Goal: Task Accomplishment & Management: Complete application form

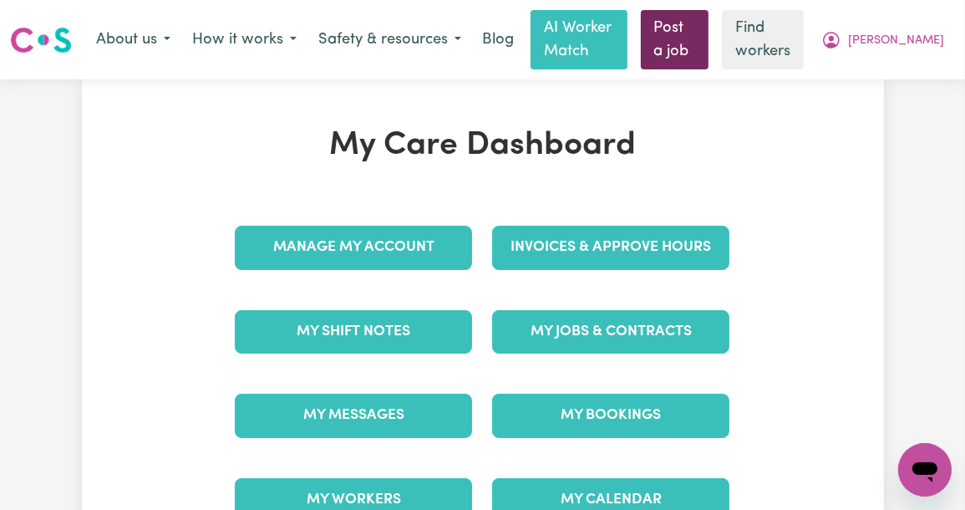
click at [709, 32] on link "Post a job" at bounding box center [675, 39] width 69 height 59
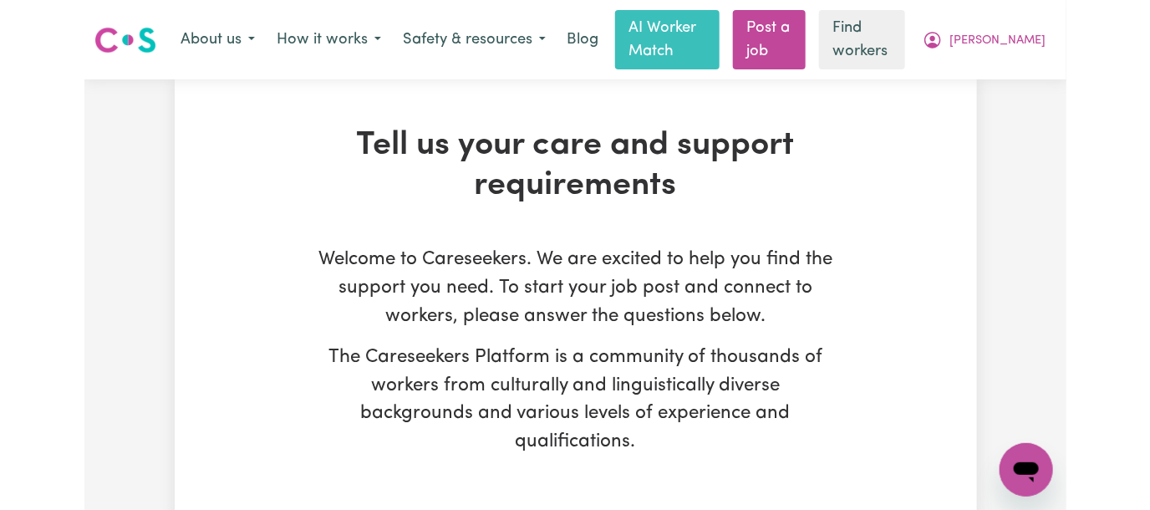
scroll to position [482, 0]
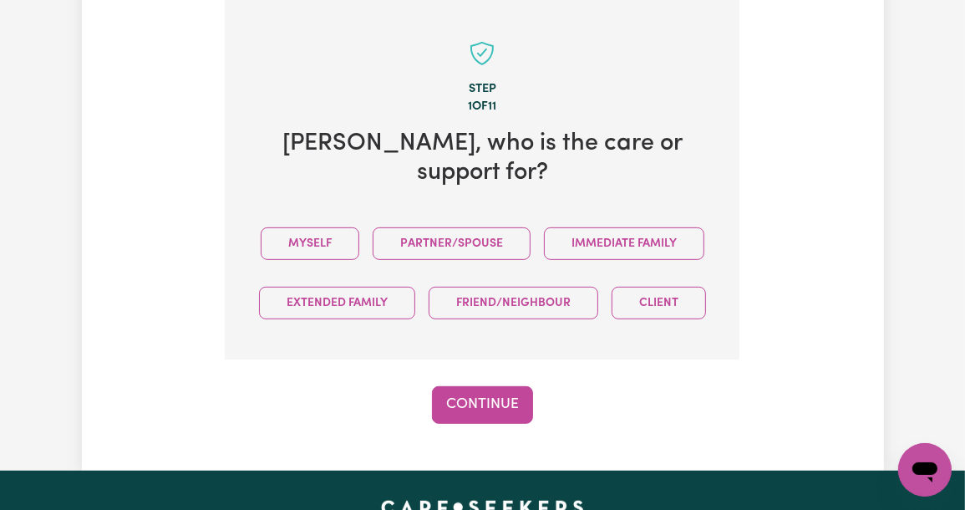
click at [396, 235] on div "Myself Partner/Spouse Immediate Family Extended Family Friend/Neighbour Client" at bounding box center [481, 273] width 461 height 119
click at [359, 227] on button "Myself" at bounding box center [310, 243] width 99 height 33
click at [489, 454] on div "Tell us your care and support requirements Welcome to Careseekers. We are excit…" at bounding box center [483, 33] width 802 height 872
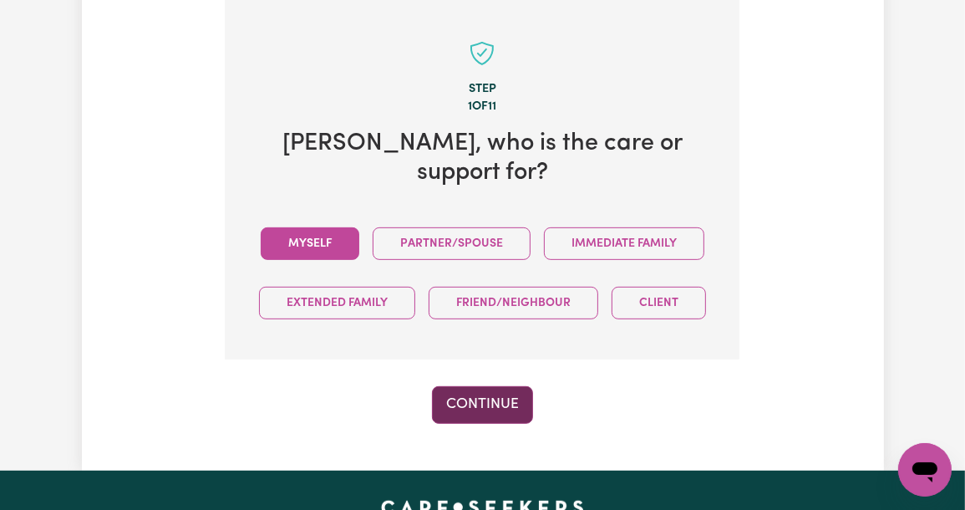
click at [498, 423] on button "Continue" at bounding box center [482, 404] width 101 height 37
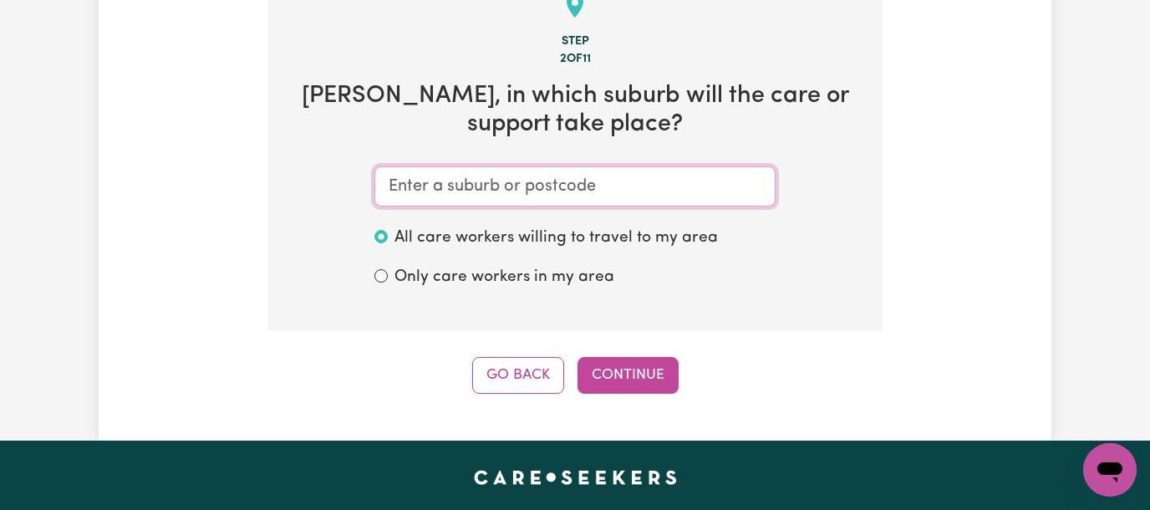
click at [424, 197] on input "text" at bounding box center [574, 186] width 401 height 40
paste input "Kogarah"
type input "Kogarah"
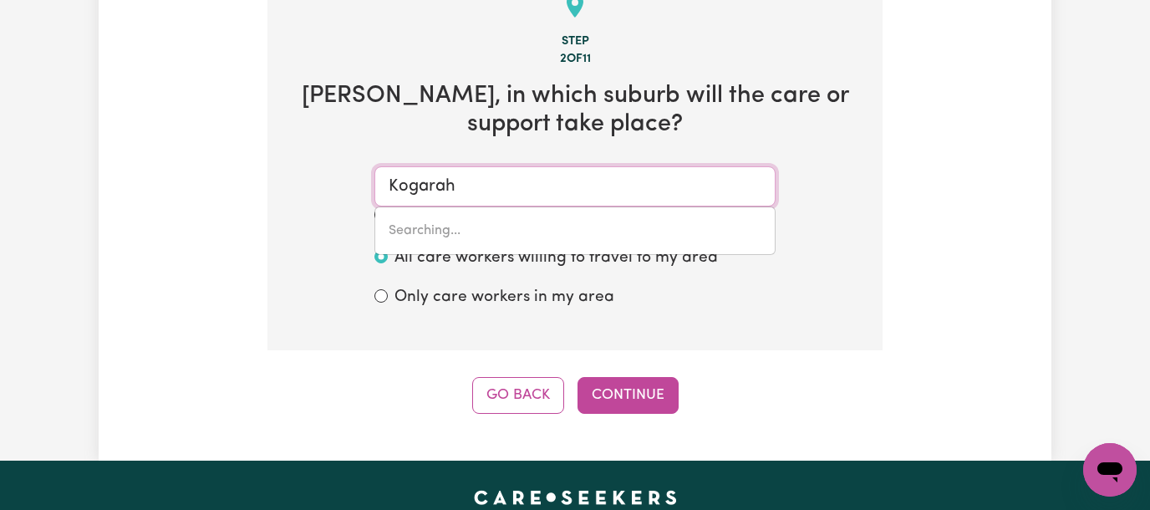
type input "Kogarah, New South Wales, 2217"
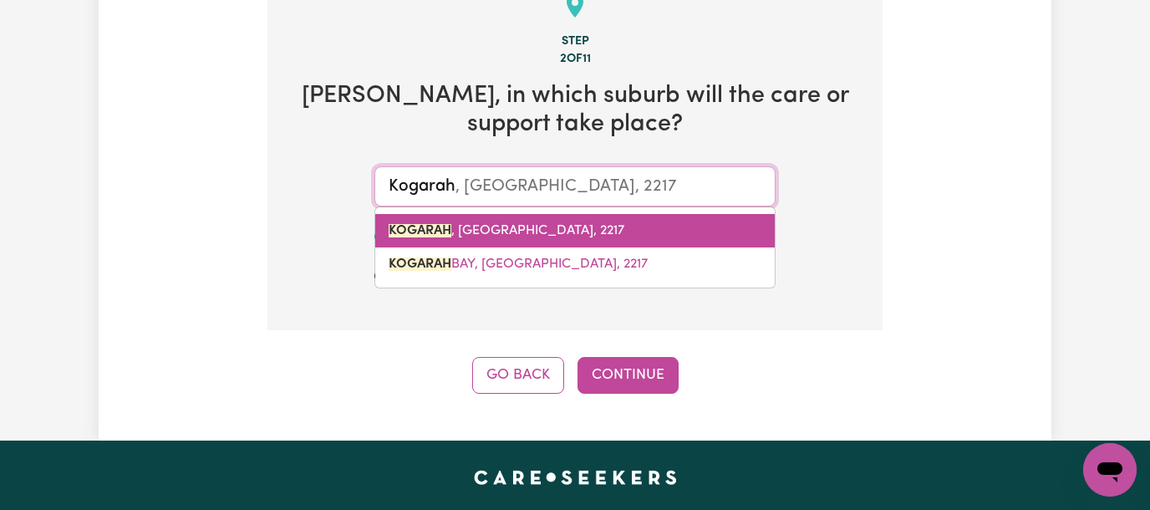
click at [428, 231] on mark "KOGARAH" at bounding box center [419, 230] width 63 height 13
type input "KOGARAH, New South Wales, 2217"
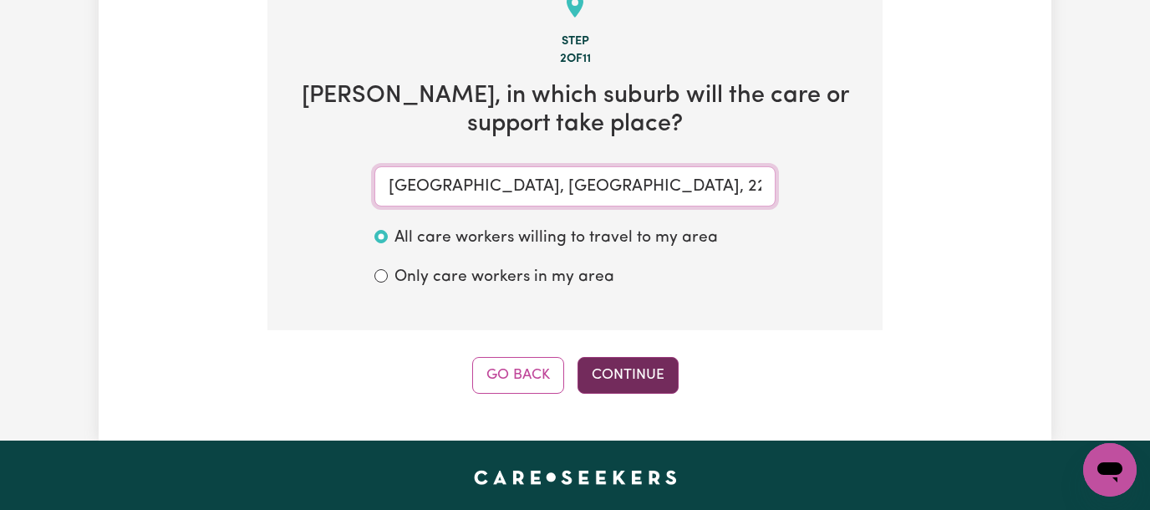
type input "KOGARAH, New South Wales, 2217"
click at [637, 367] on button "Continue" at bounding box center [627, 375] width 101 height 37
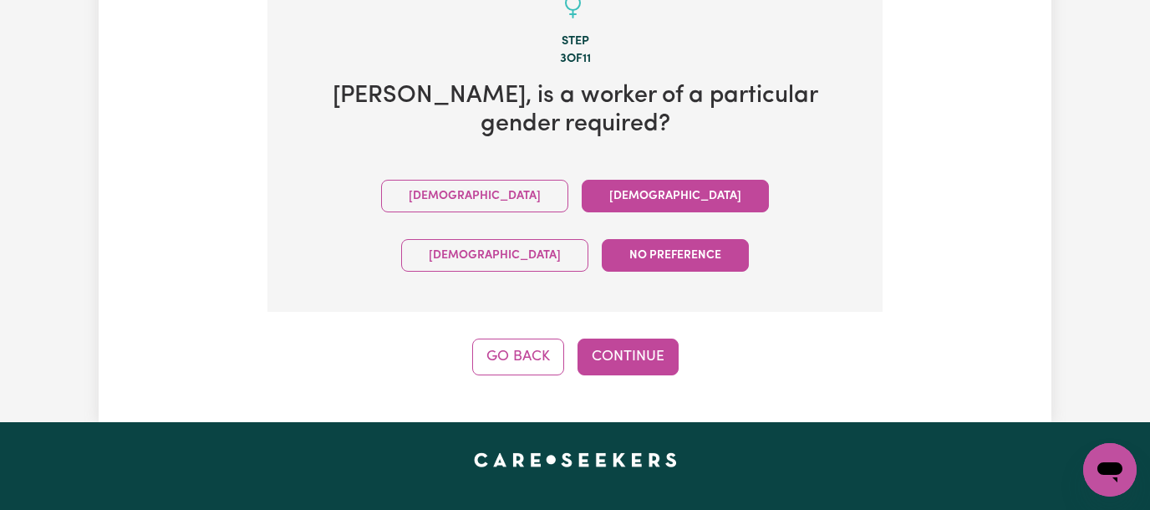
click at [581, 195] on button "Female" at bounding box center [674, 196] width 187 height 33
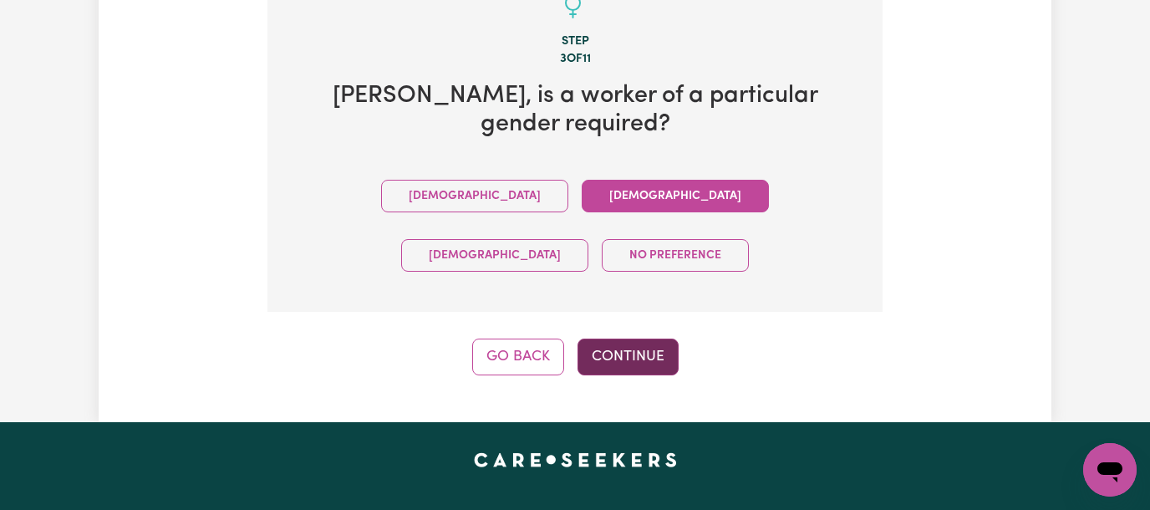
click at [626, 338] on button "Continue" at bounding box center [627, 356] width 101 height 37
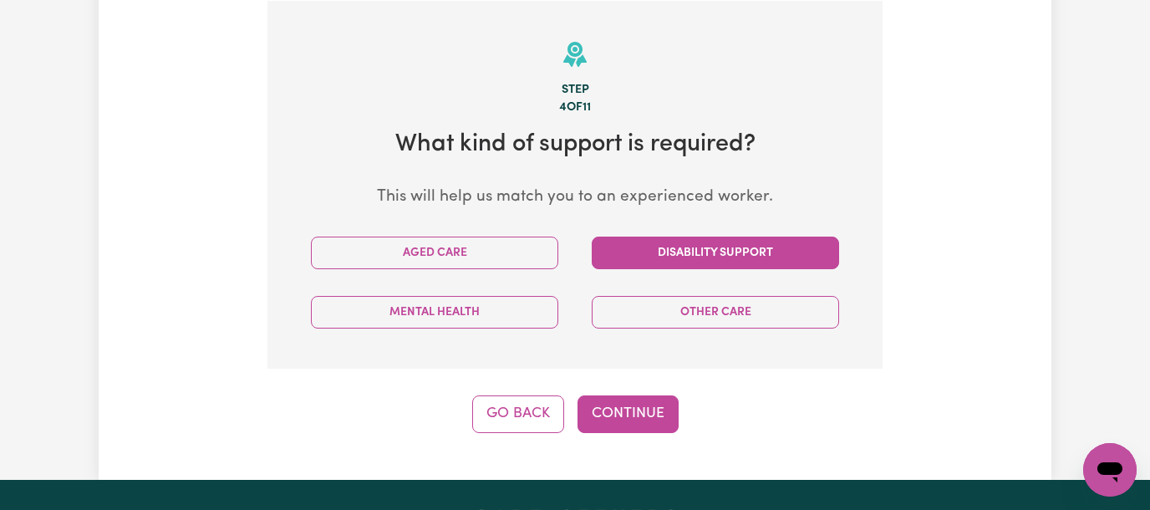
click at [651, 259] on button "Disability Support" at bounding box center [714, 252] width 247 height 33
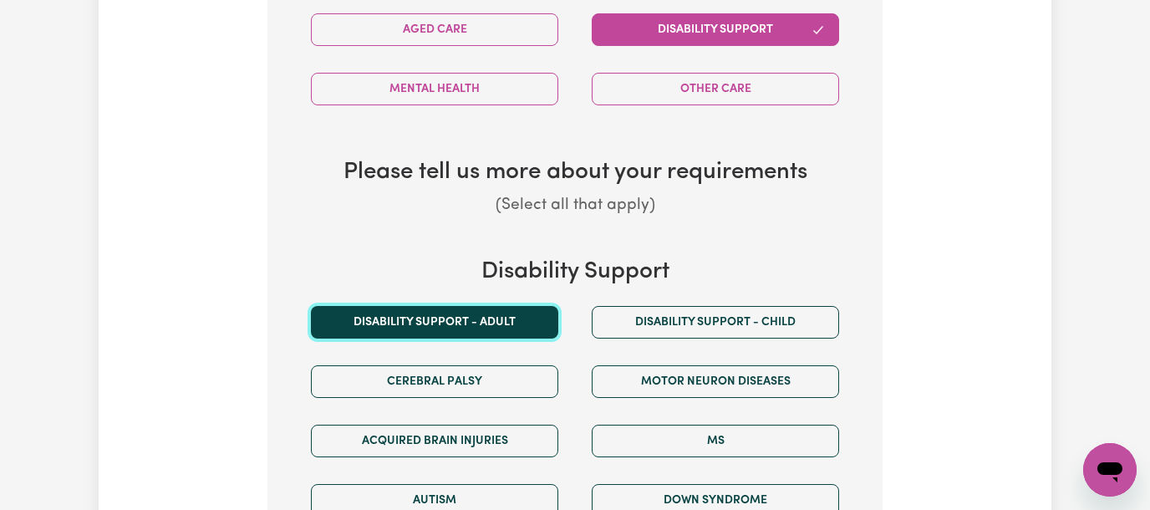
click at [380, 323] on button "Disability support - Adult" at bounding box center [434, 322] width 247 height 33
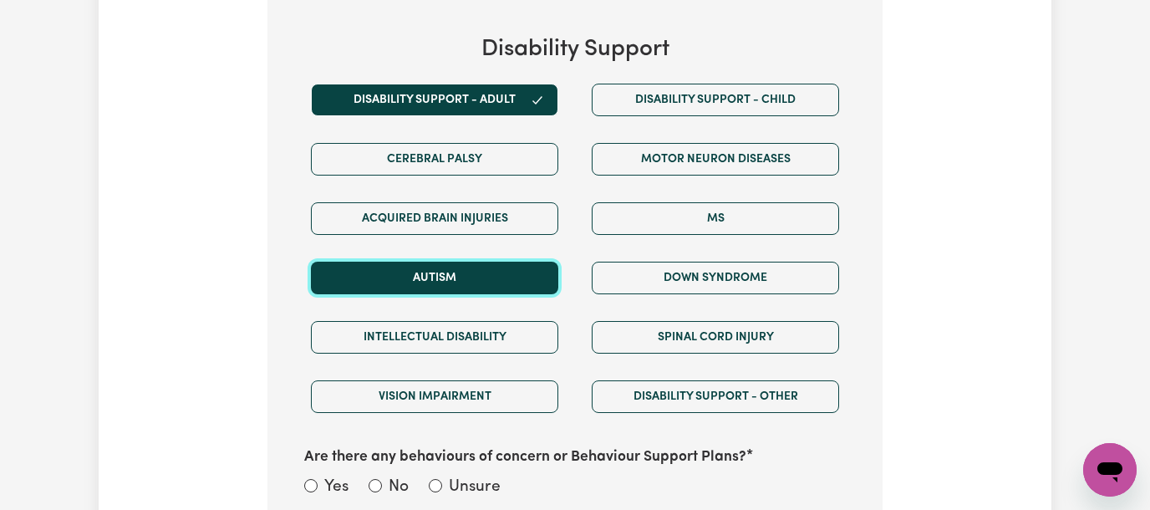
click at [462, 273] on button "Autism" at bounding box center [434, 277] width 247 height 33
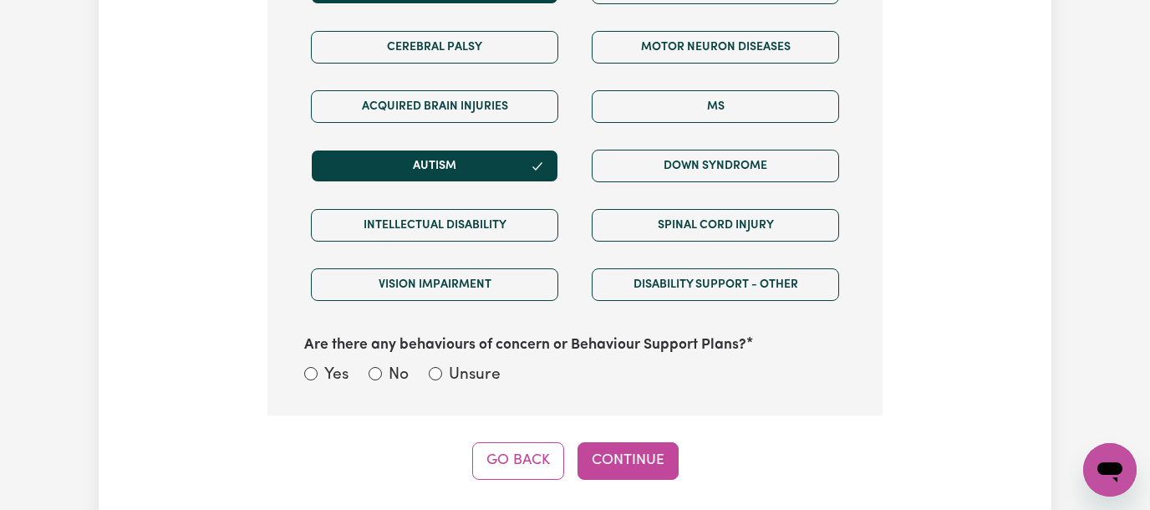
click at [420, 372] on div "Yes No Unsure" at bounding box center [574, 376] width 541 height 26
click at [439, 372] on input "Unsure" at bounding box center [435, 373] width 13 height 13
radio input "true"
click at [632, 455] on button "Continue" at bounding box center [627, 460] width 101 height 37
select select "Asian"
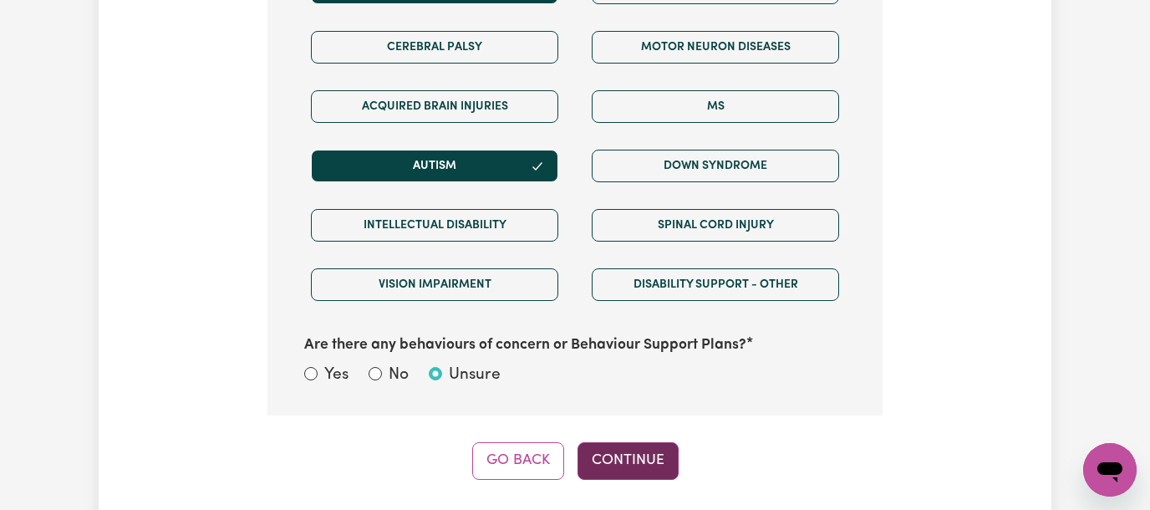
select select "call"
select select "NDIS_FUNDING_PLAN_MANAGED"
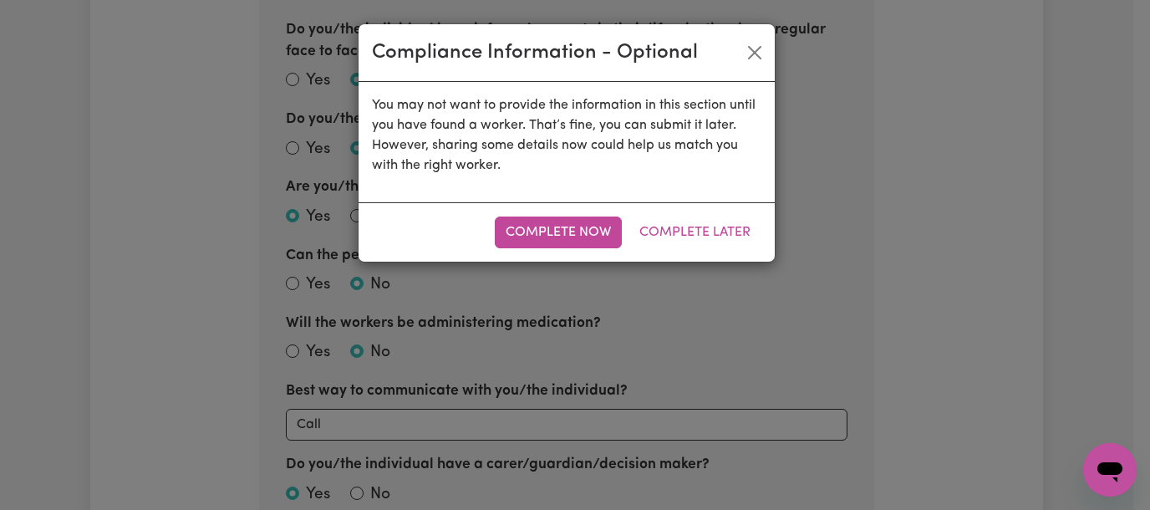
scroll to position [434, 0]
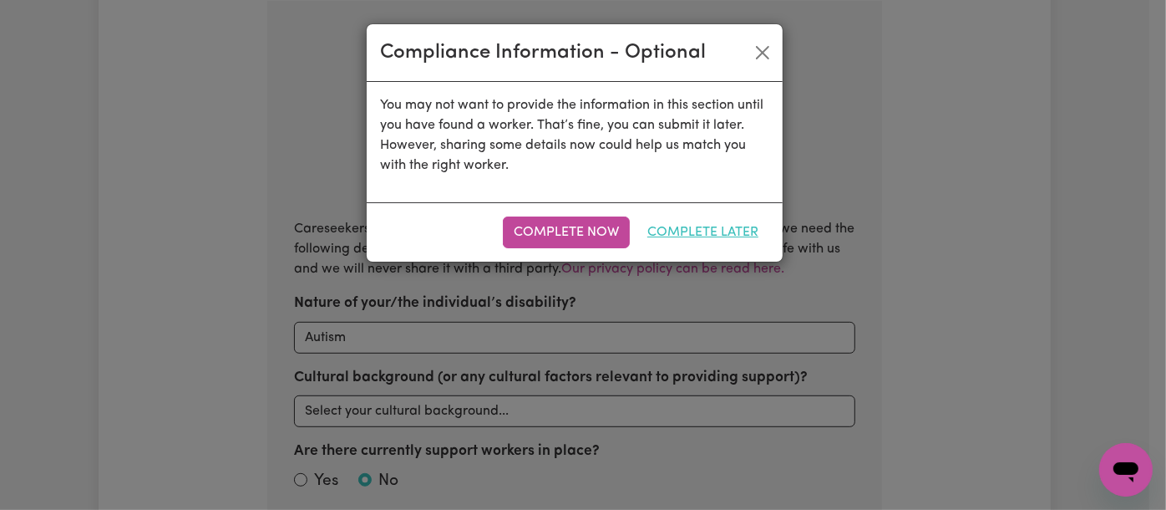
click at [711, 242] on button "Complete Later" at bounding box center [703, 232] width 133 height 32
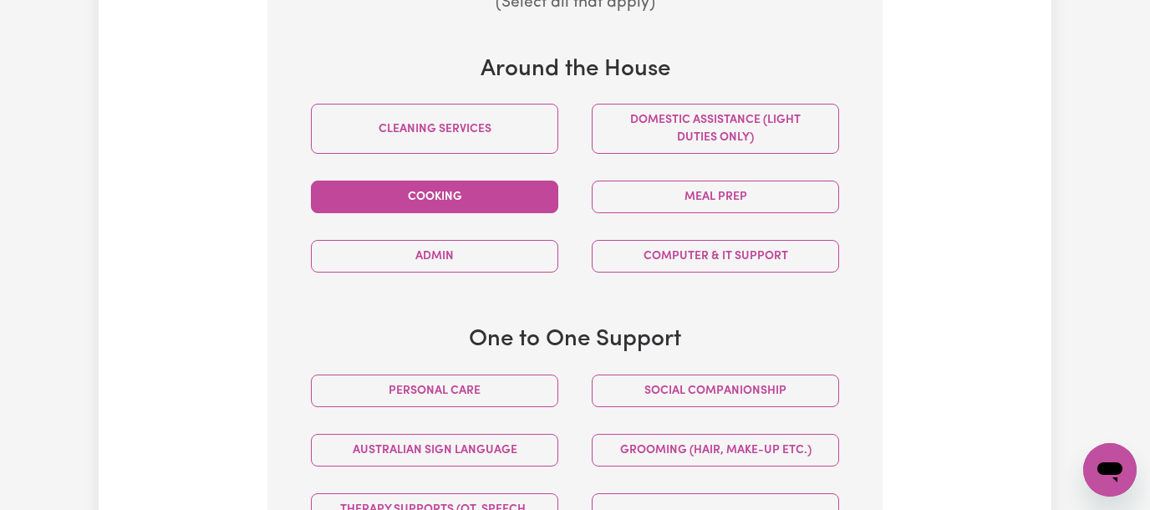
scroll to position [768, 0]
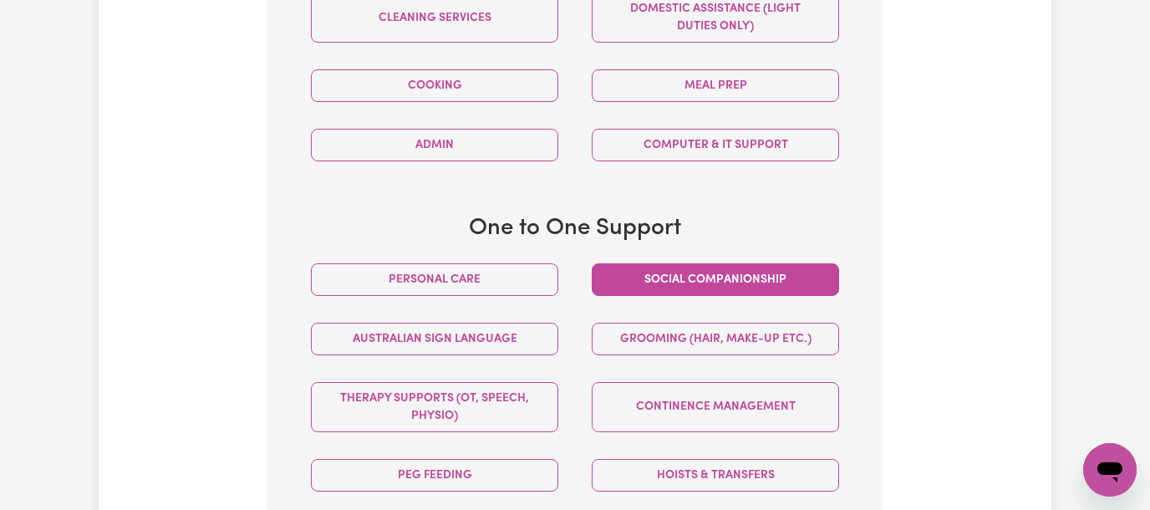
click at [683, 287] on button "Social companionship" at bounding box center [714, 279] width 247 height 33
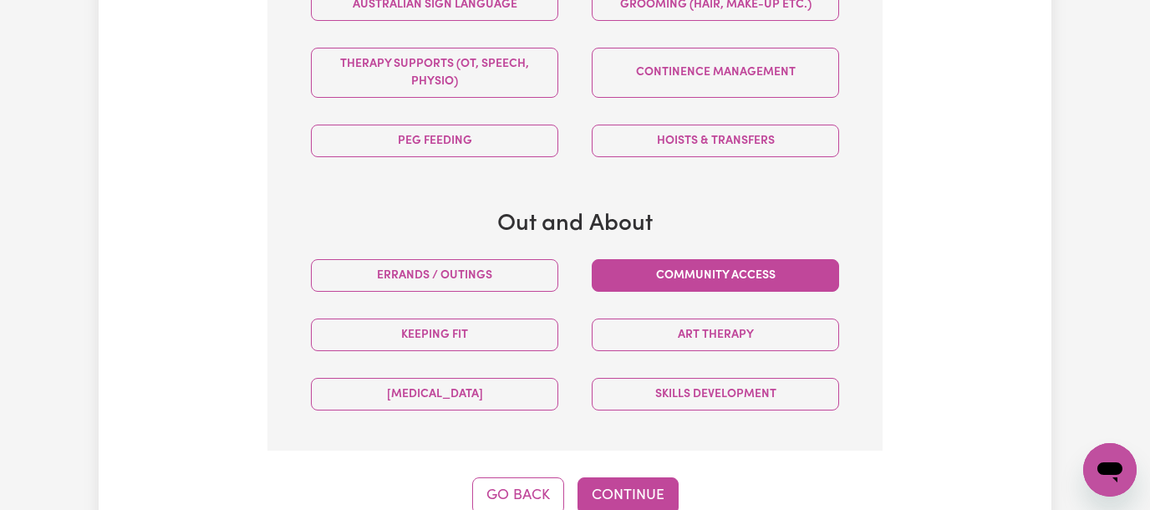
click at [703, 279] on button "Community access" at bounding box center [714, 275] width 247 height 33
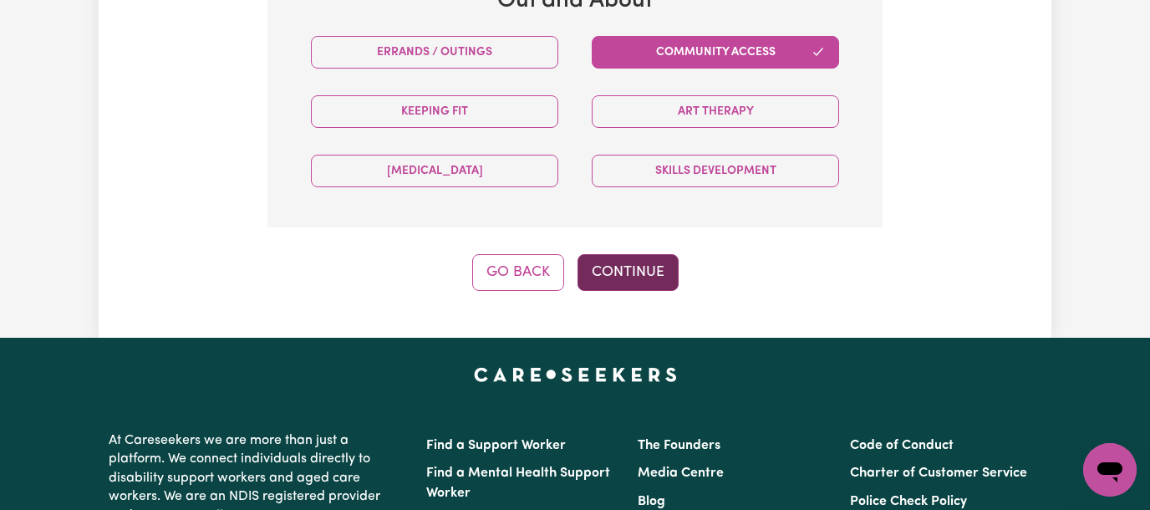
click at [643, 270] on button "Continue" at bounding box center [627, 272] width 101 height 37
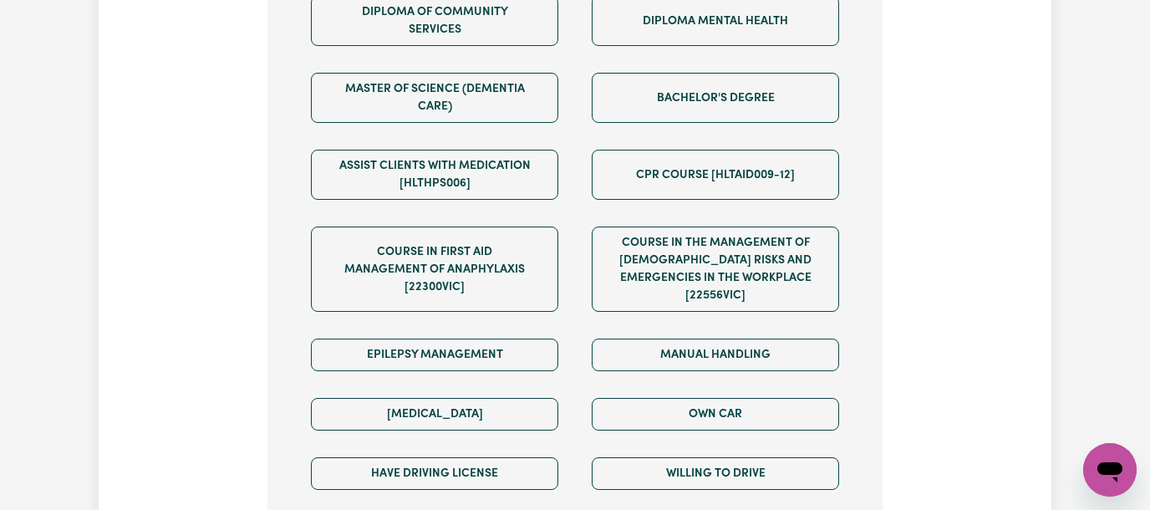
scroll to position [1213, 0]
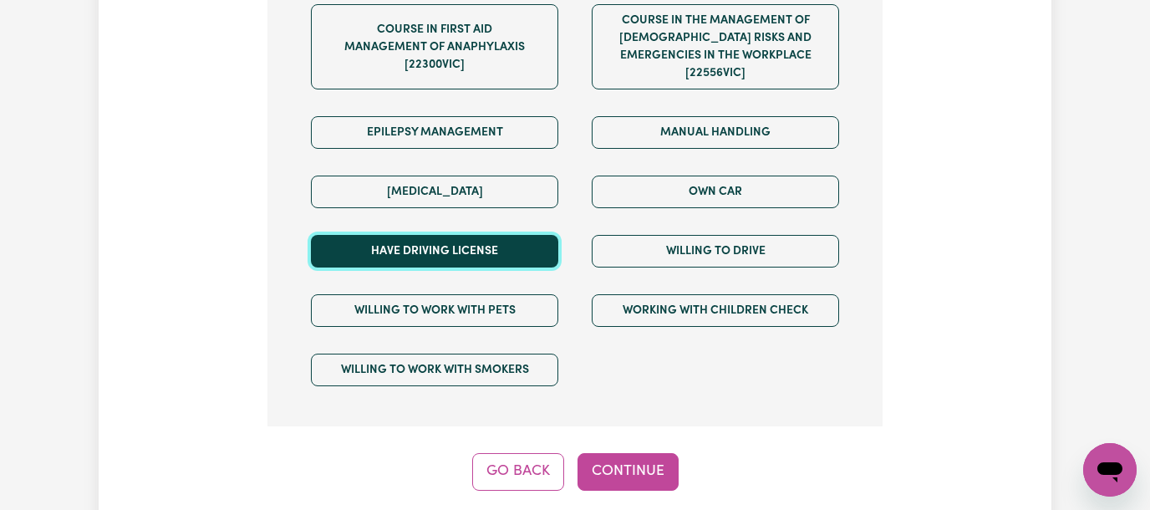
click at [384, 259] on button "Have driving license" at bounding box center [434, 251] width 247 height 33
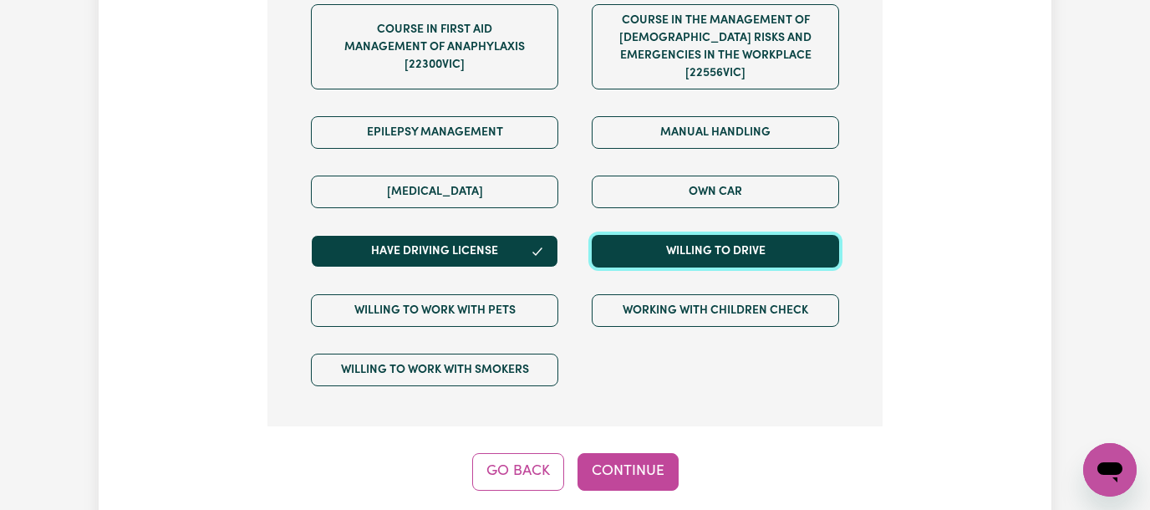
click at [635, 254] on button "Willing to drive" at bounding box center [714, 251] width 247 height 33
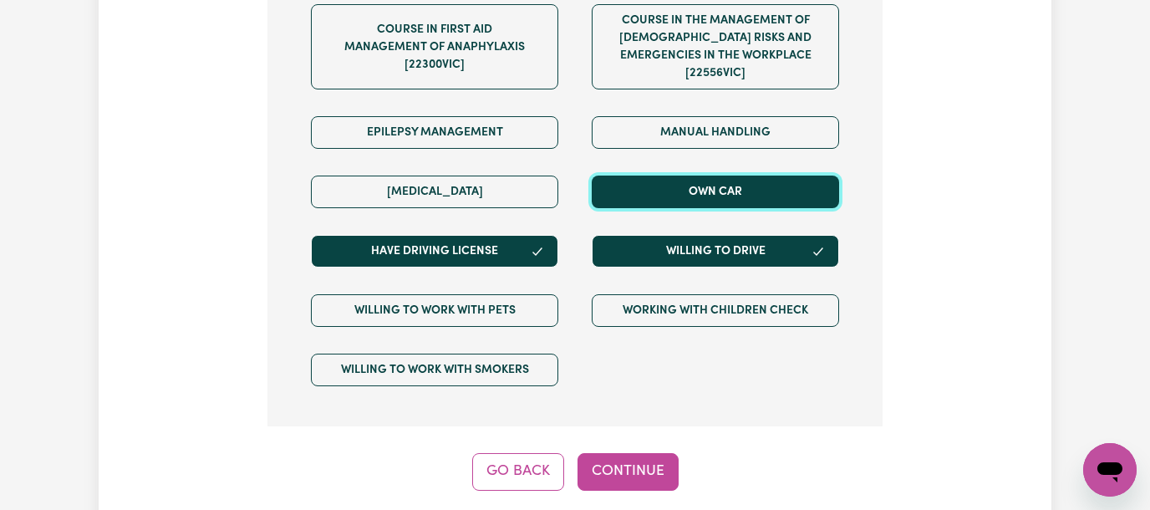
click at [662, 201] on button "Own Car" at bounding box center [714, 191] width 247 height 33
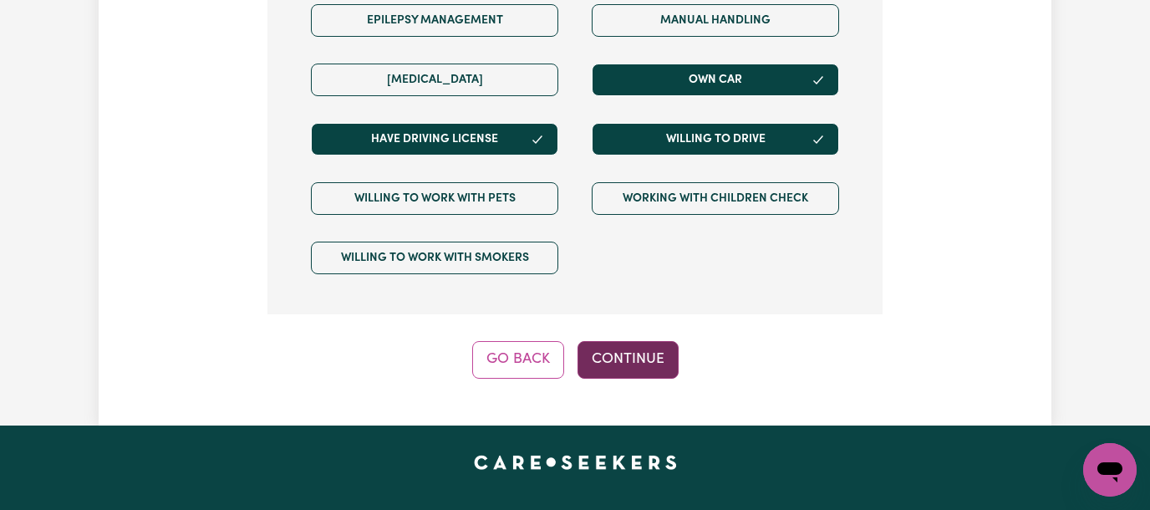
click at [638, 361] on button "Continue" at bounding box center [627, 359] width 101 height 37
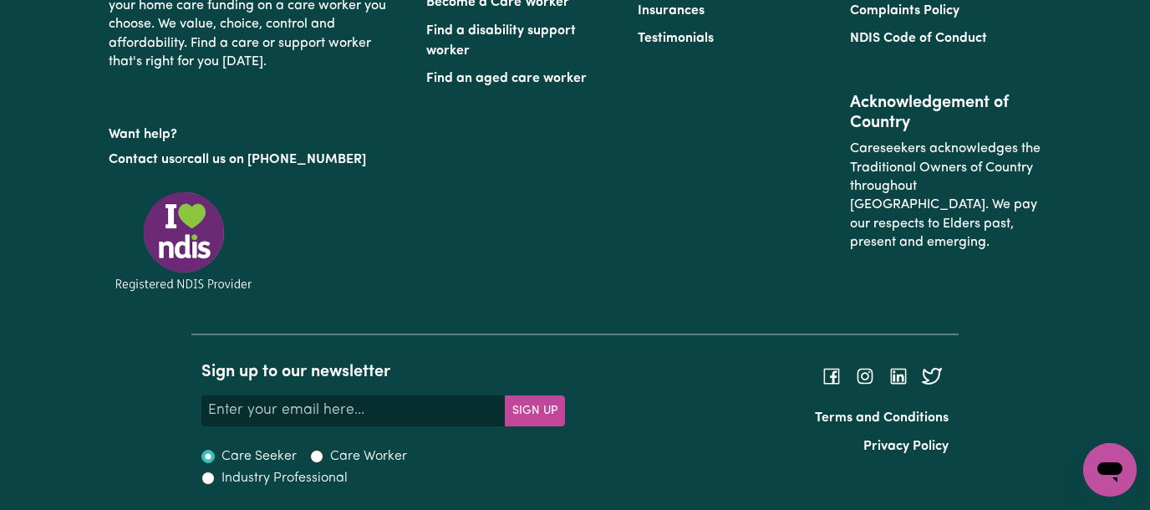
scroll to position [434, 0]
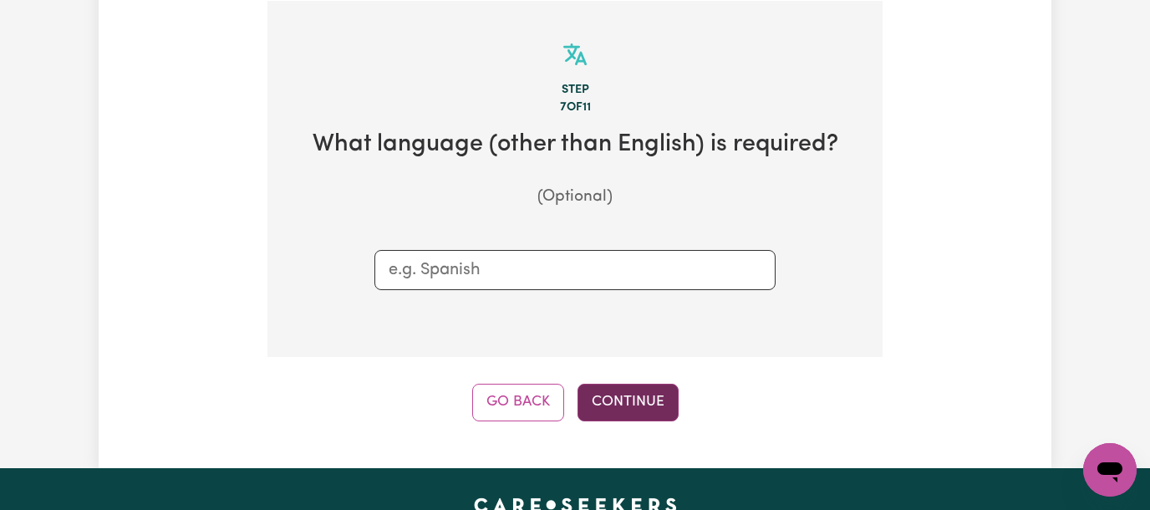
click at [607, 398] on button "Continue" at bounding box center [627, 401] width 101 height 37
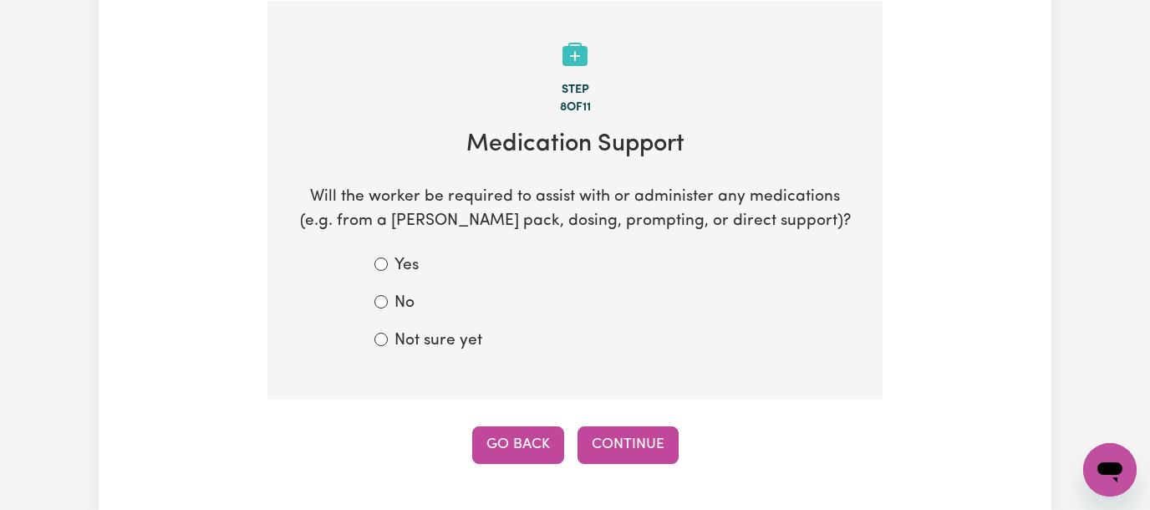
click at [488, 438] on button "Go Back" at bounding box center [518, 444] width 92 height 37
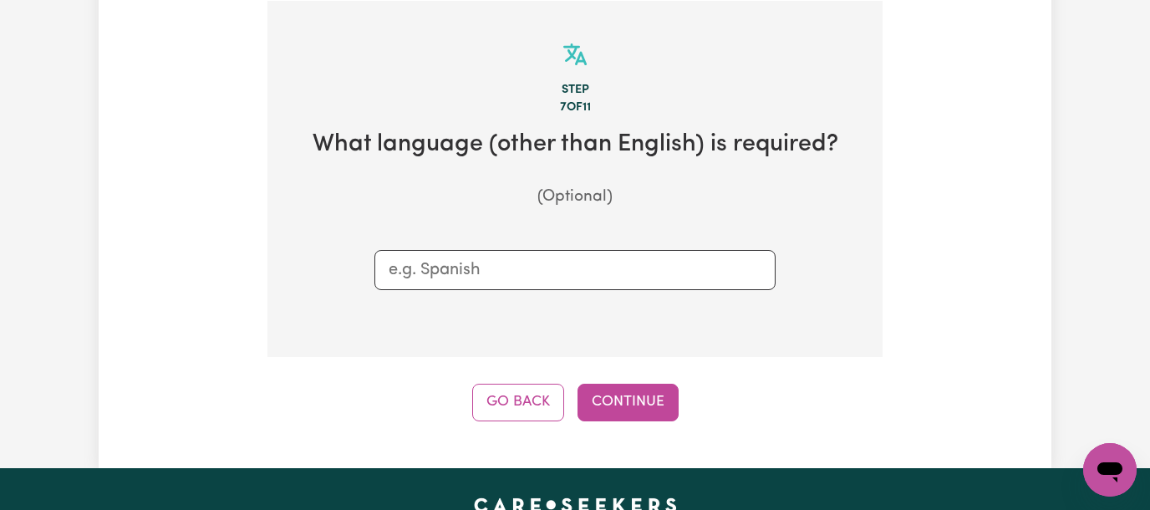
click at [482, 267] on input "text" at bounding box center [574, 269] width 373 height 25
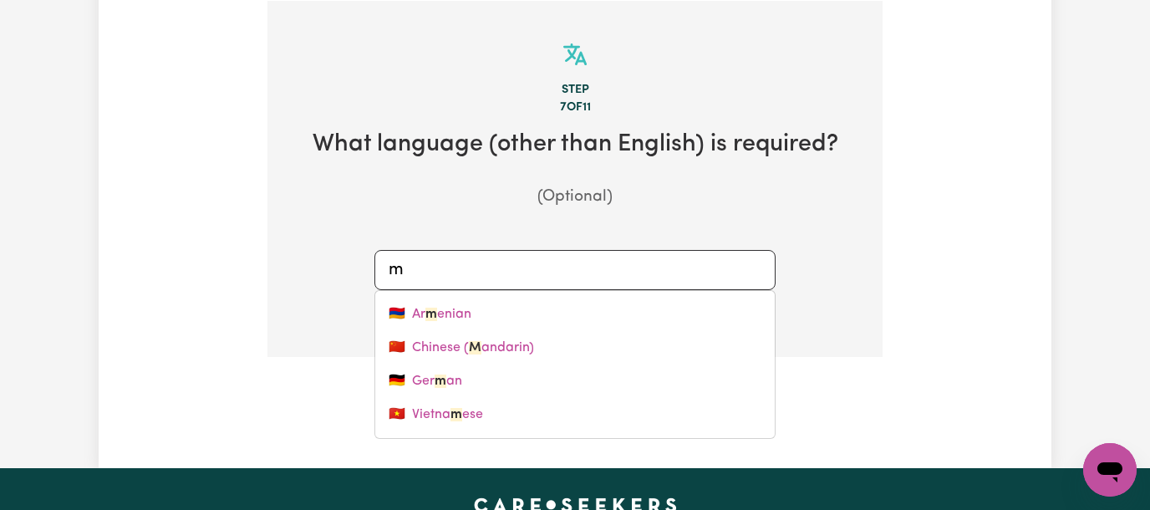
type input "ma"
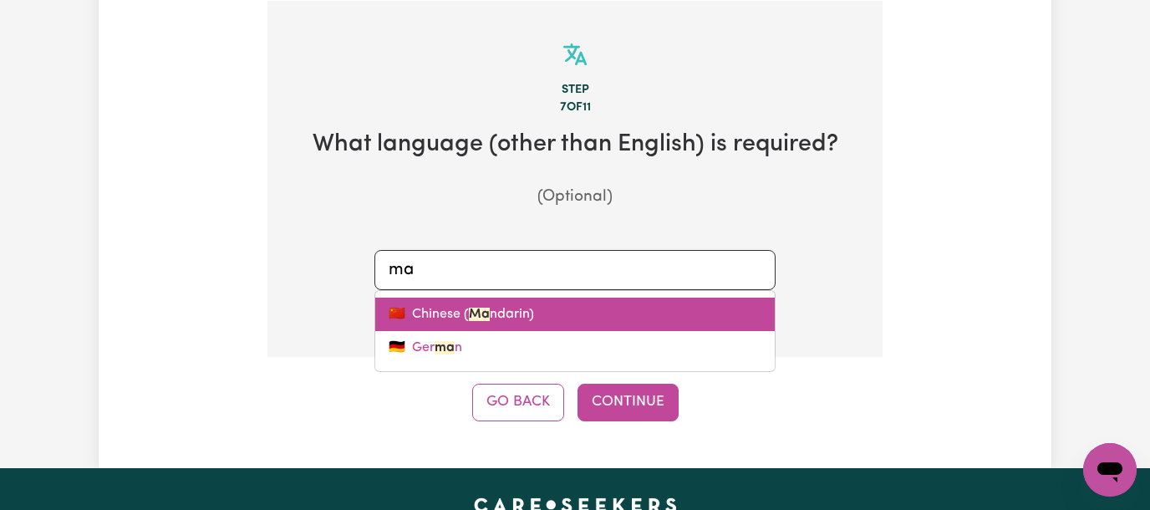
click at [491, 328] on link "🇨🇳 Chinese ( Ma ndarin)" at bounding box center [574, 313] width 399 height 33
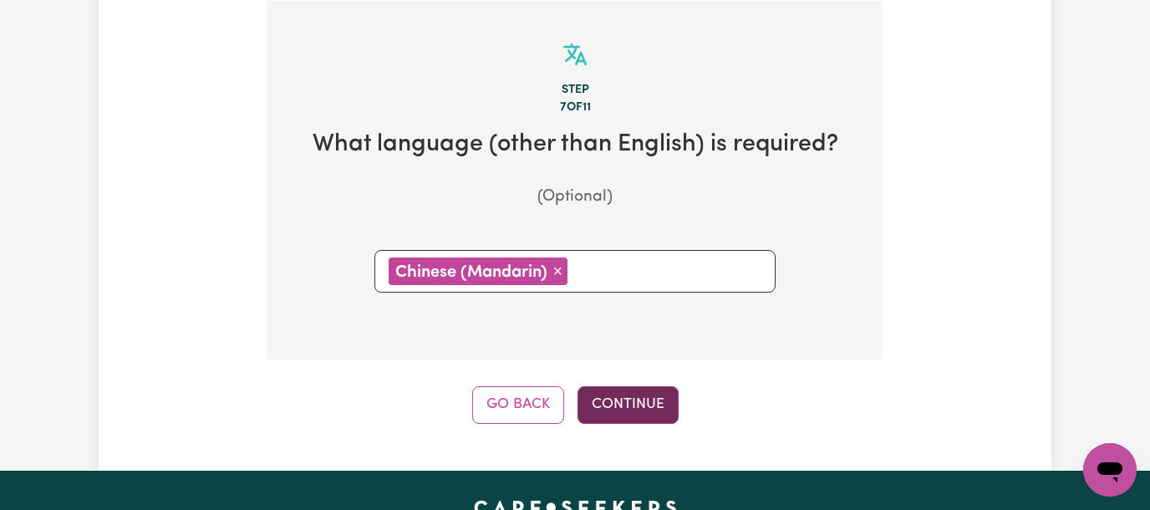
click at [604, 405] on button "Continue" at bounding box center [627, 404] width 101 height 37
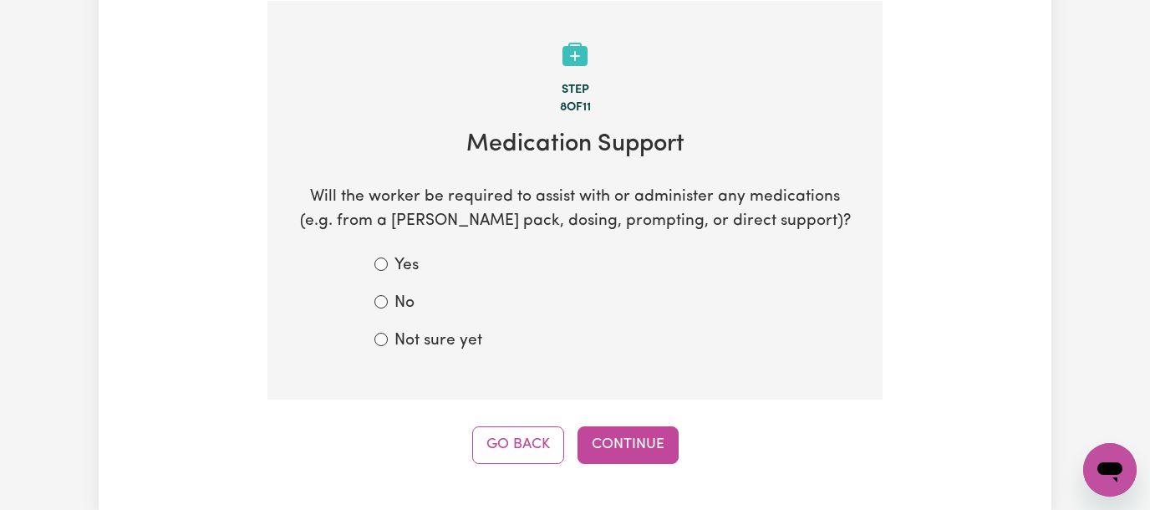
drag, startPoint x: 431, startPoint y: 322, endPoint x: 424, endPoint y: 348, distance: 25.9
click at [429, 328] on form "Yes No Not sure yet" at bounding box center [574, 303] width 401 height 99
click at [424, 348] on label "Not sure yet" at bounding box center [438, 341] width 88 height 24
click at [388, 346] on input "Not sure yet" at bounding box center [380, 338] width 13 height 13
radio input "true"
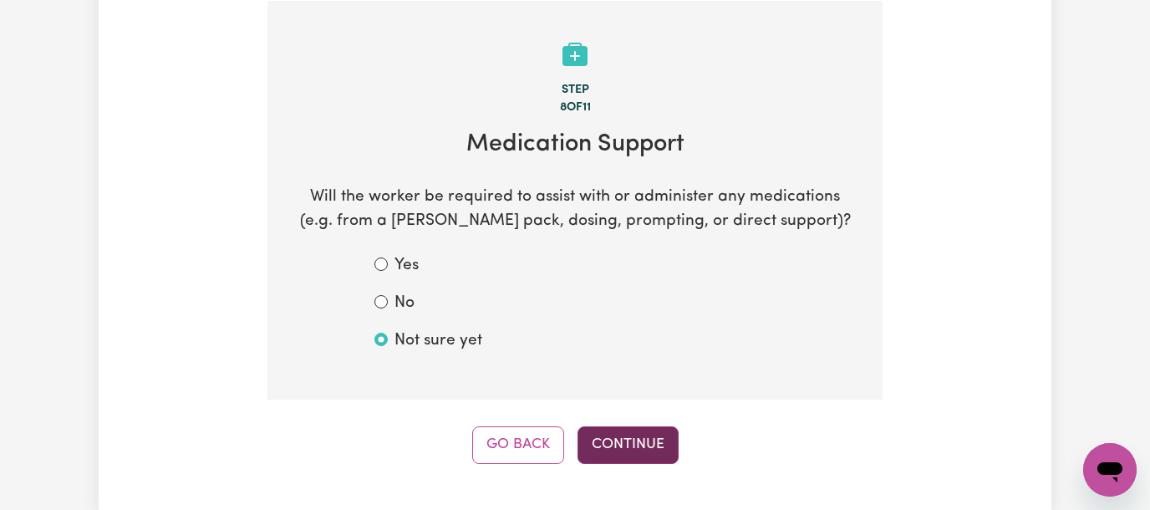
click at [636, 433] on button "Continue" at bounding box center [627, 444] width 101 height 37
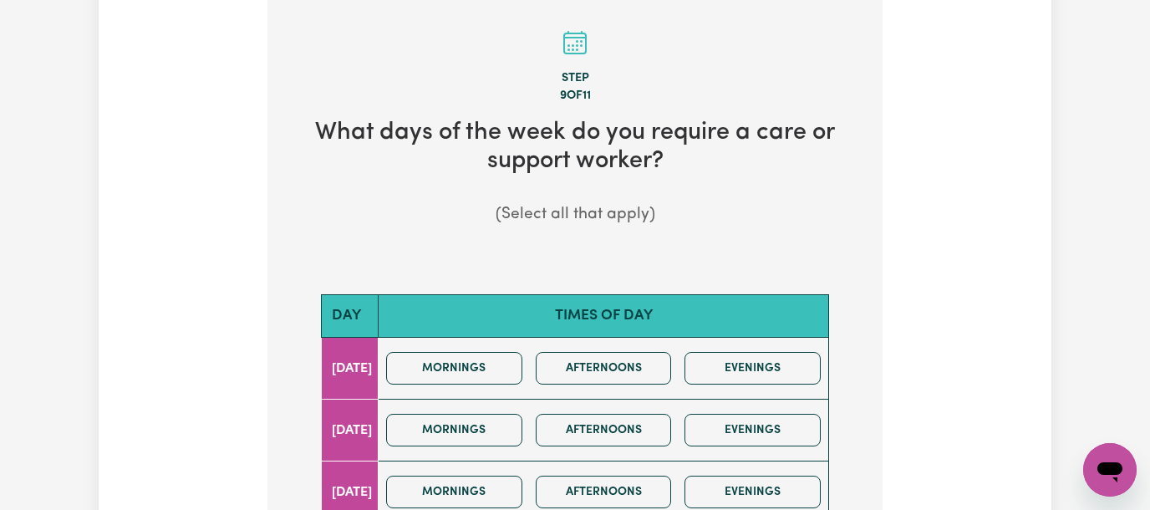
scroll to position [556, 0]
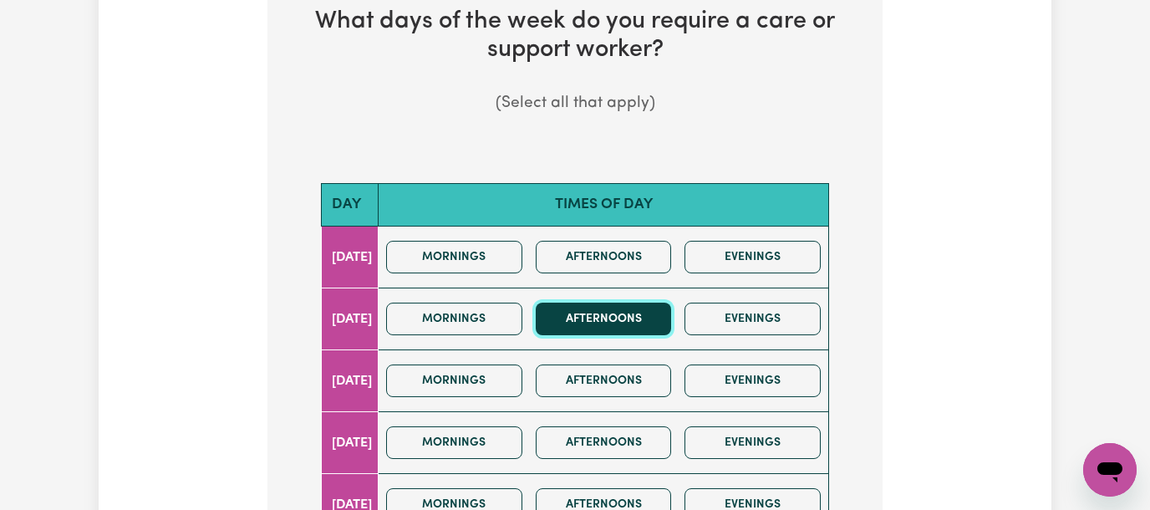
click at [621, 325] on button "Afternoons" at bounding box center [604, 318] width 136 height 33
click at [630, 360] on div "Mornings Afternoons Evenings" at bounding box center [603, 380] width 448 height 59
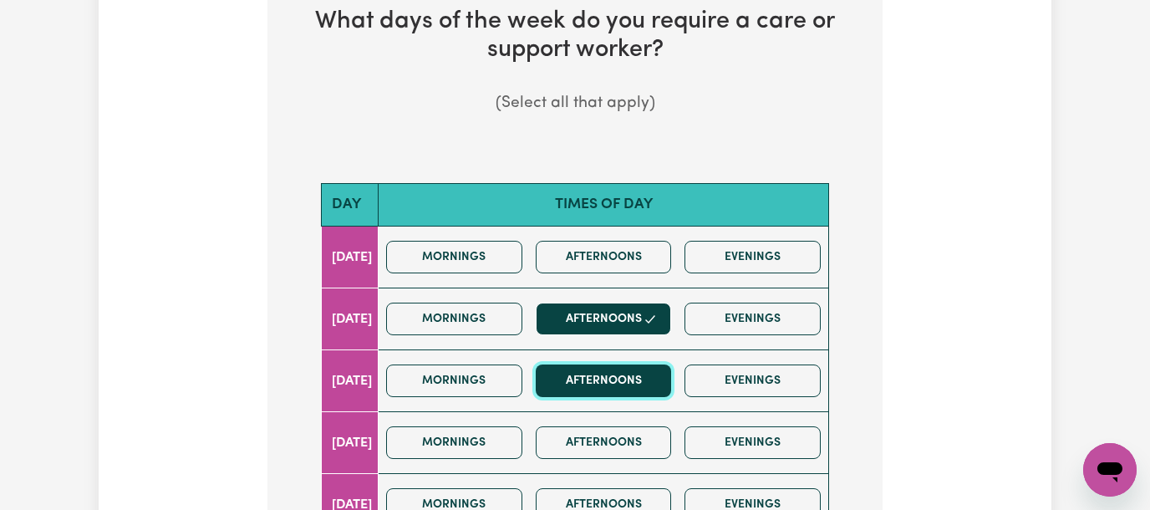
click at [630, 378] on button "Afternoons" at bounding box center [604, 380] width 136 height 33
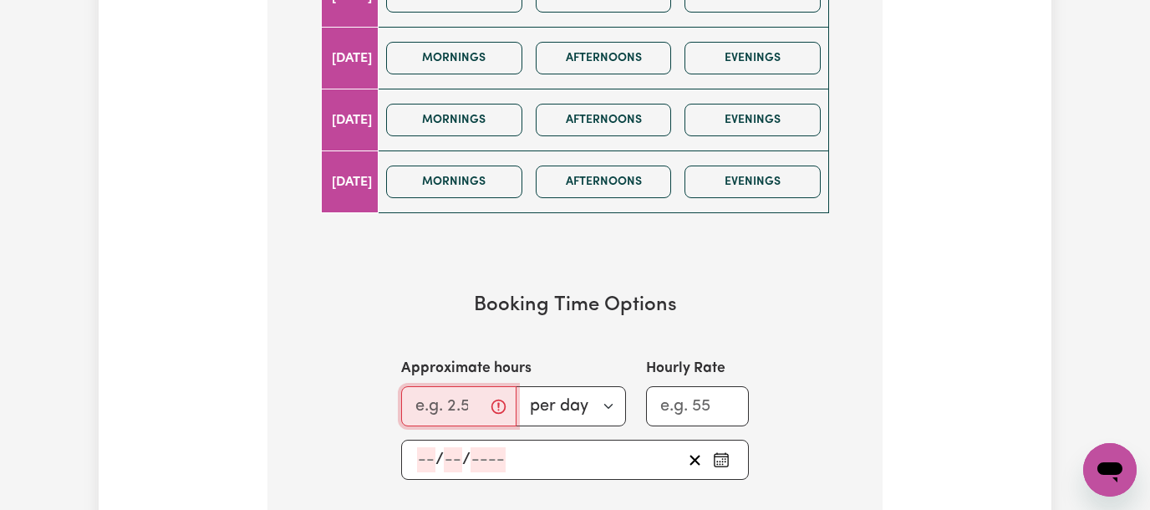
click at [408, 417] on input "Approximate hours" at bounding box center [458, 406] width 115 height 40
type input "1"
click at [436, 456] on span "/" at bounding box center [439, 459] width 8 height 18
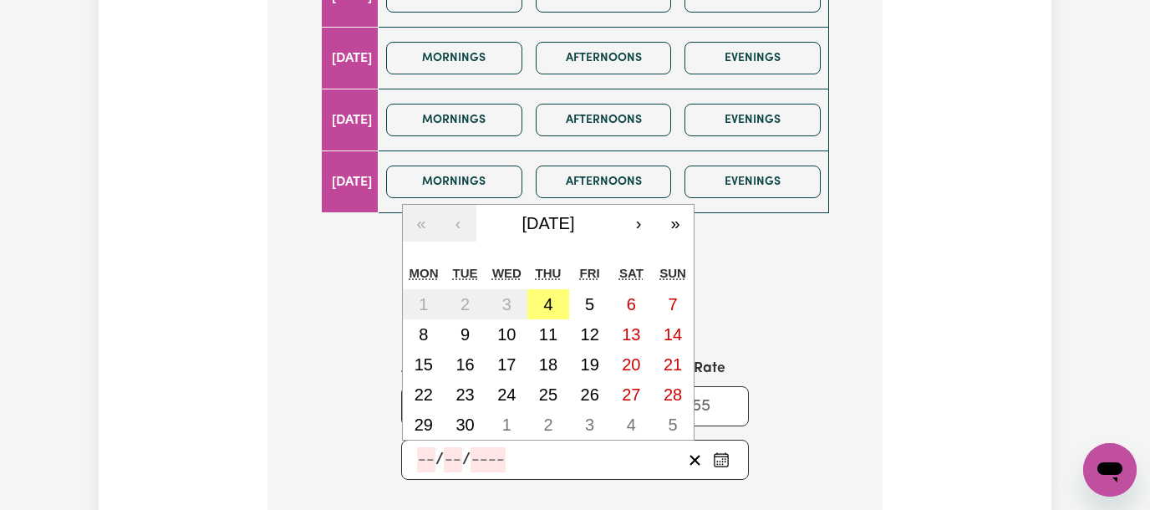
click at [421, 459] on input "number" at bounding box center [426, 459] width 18 height 25
click at [468, 333] on abbr "9" at bounding box center [464, 334] width 9 height 18
type input "2025-09-09"
type input "9"
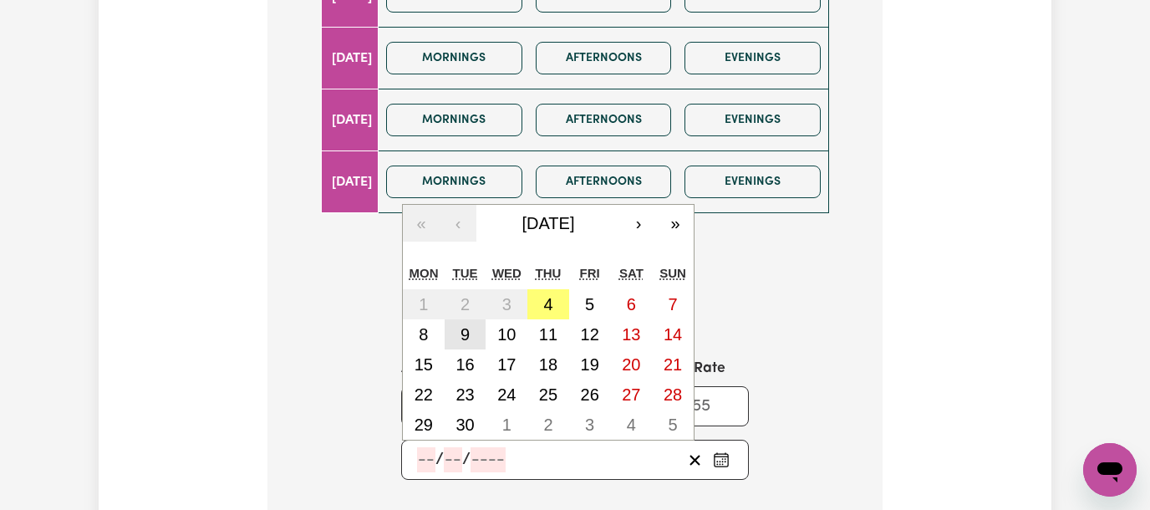
type input "2025"
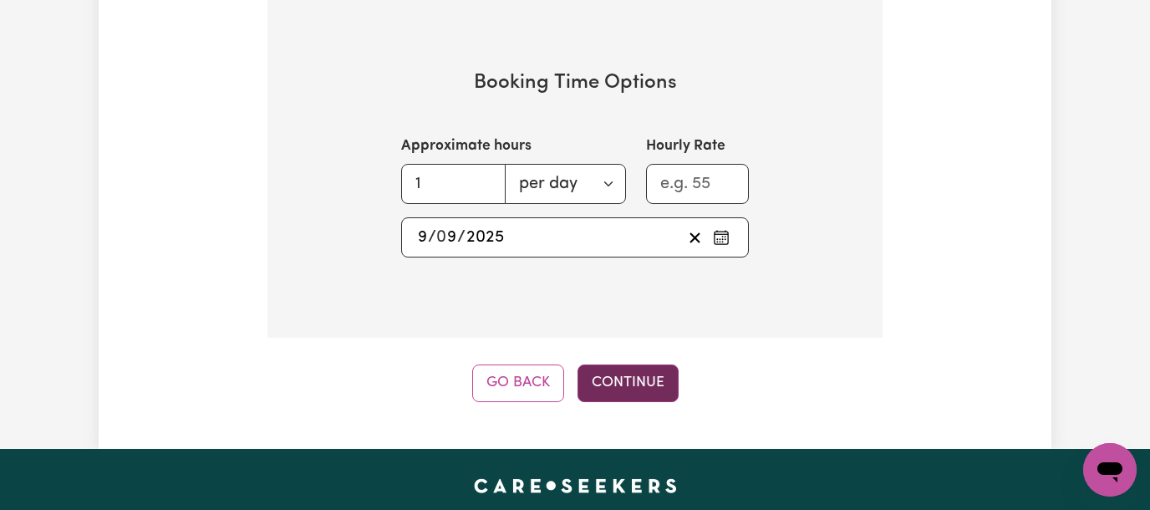
click at [643, 388] on button "Continue" at bounding box center [627, 382] width 101 height 37
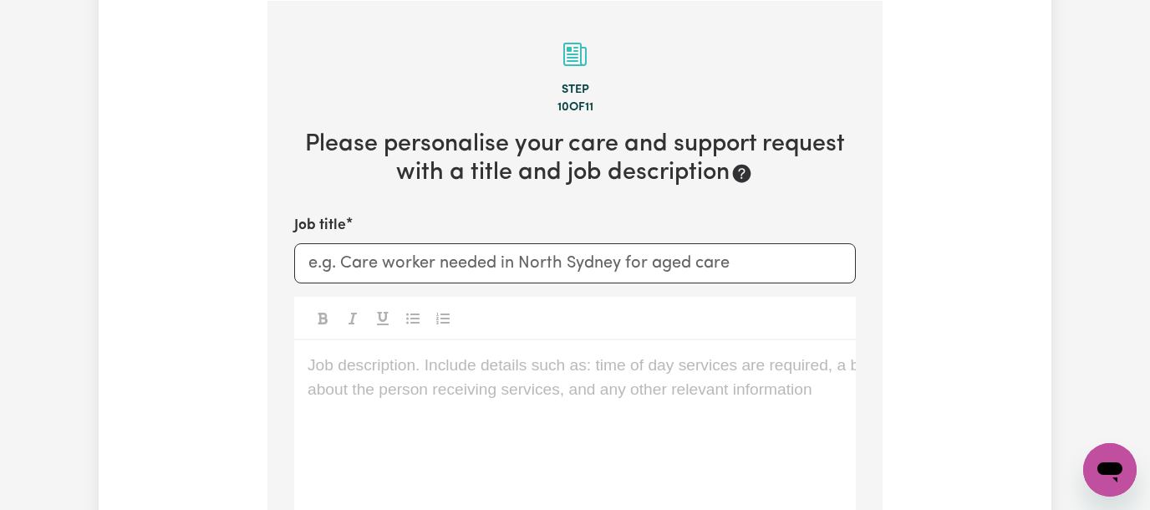
click at [429, 367] on p "Job description. Include details such as: time of day services are required, a …" at bounding box center [574, 365] width 535 height 24
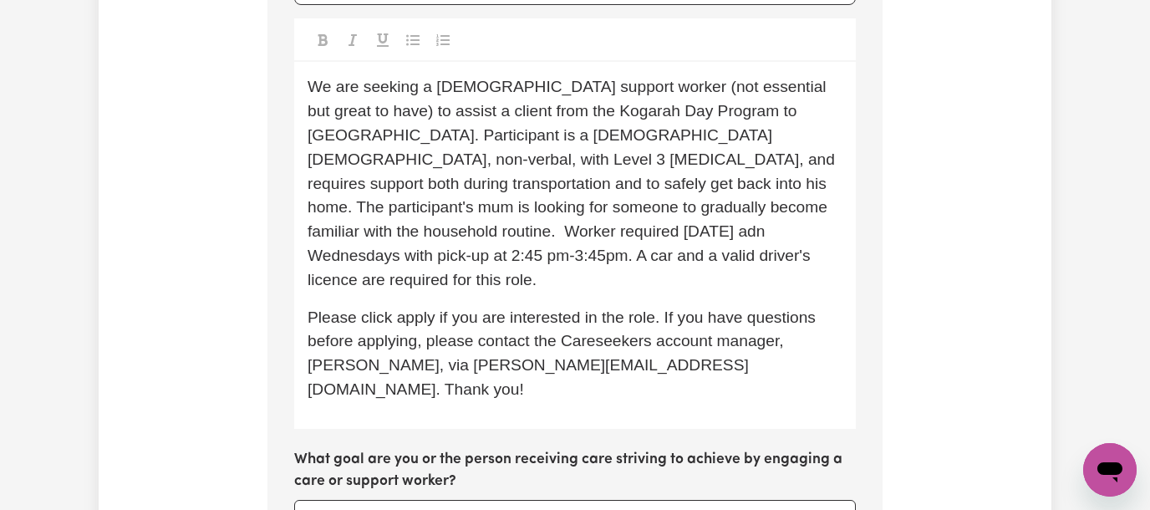
scroll to position [489, 0]
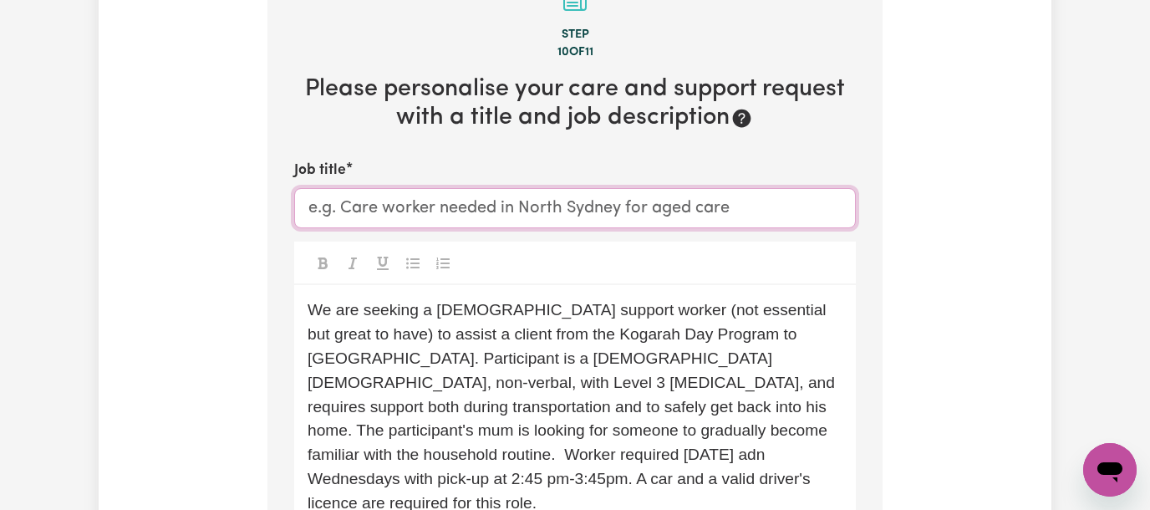
click at [361, 216] on input "Job title" at bounding box center [574, 208] width 561 height 40
paste input "Female Mandarin-speaking Support Worker Needed in Kogarah, NSW"
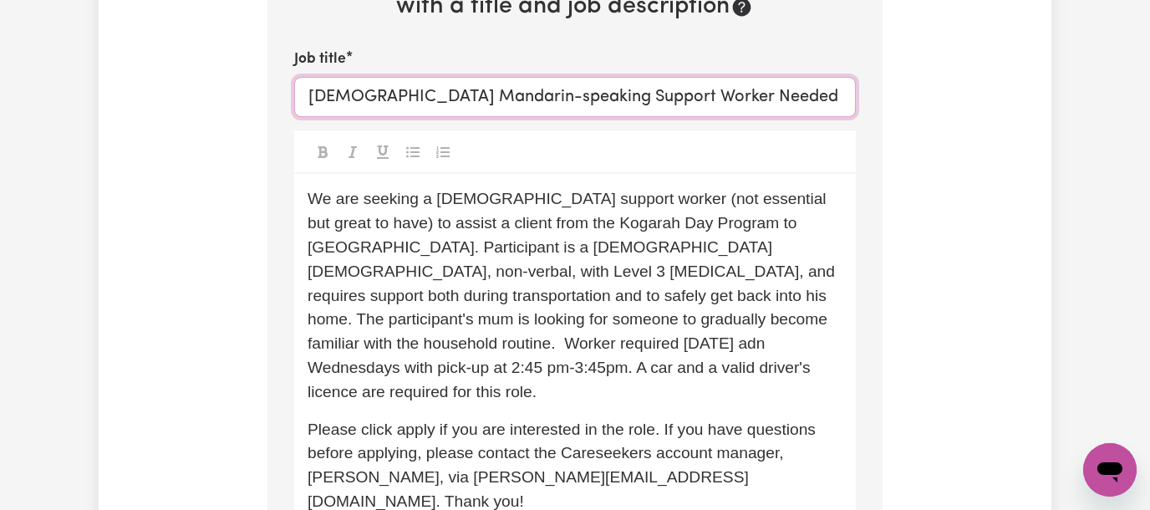
scroll to position [712, 0]
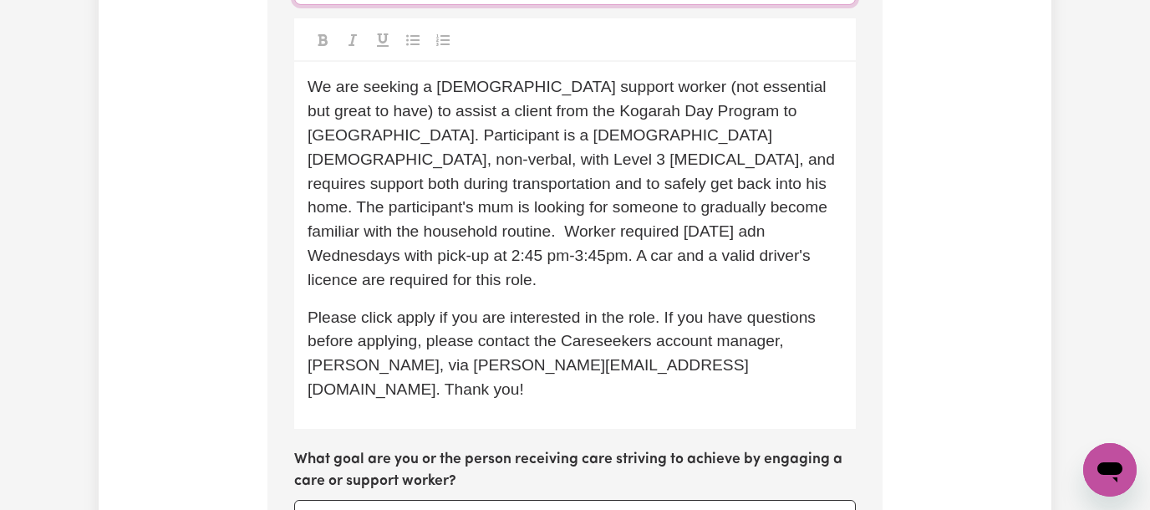
type input "Female Mandarin-speaking Support Worker Needed in Kogarah, NSW"
click at [707, 205] on span "We are seeking a female support worker (not essential but great to have) to ass…" at bounding box center [572, 183] width 531 height 210
click at [571, 256] on p "We are seeking a female support worker (not essential but great to have) to ass…" at bounding box center [574, 183] width 535 height 216
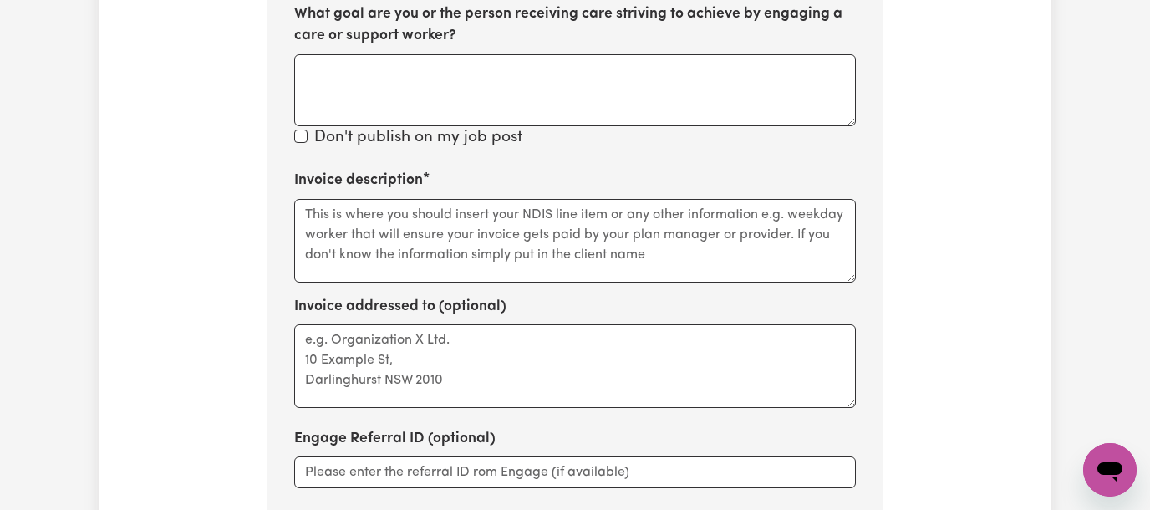
scroll to position [934, 0]
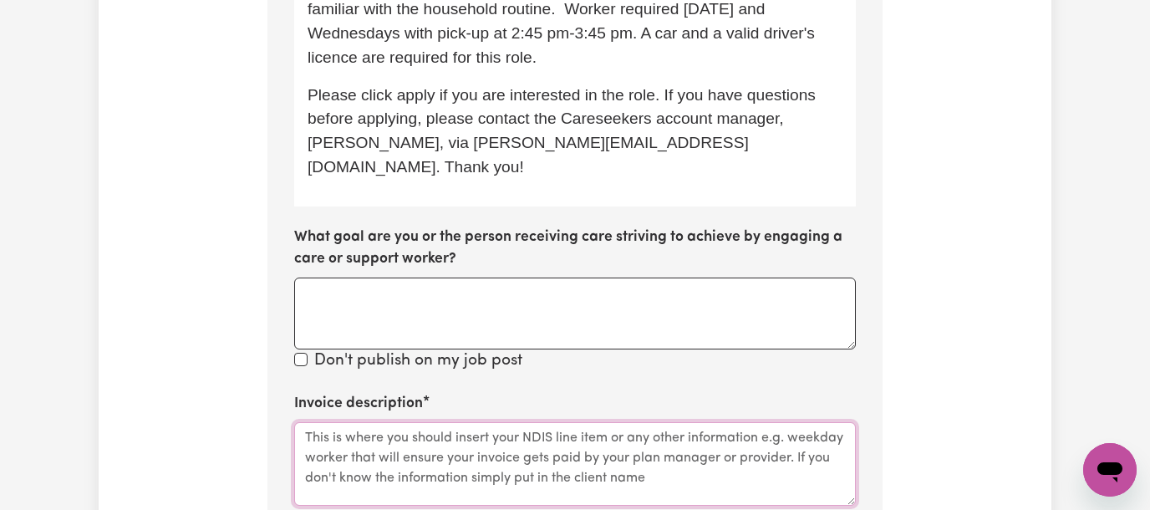
click at [383, 422] on textarea "Invoice description" at bounding box center [574, 464] width 561 height 84
paste textarea "Social support"
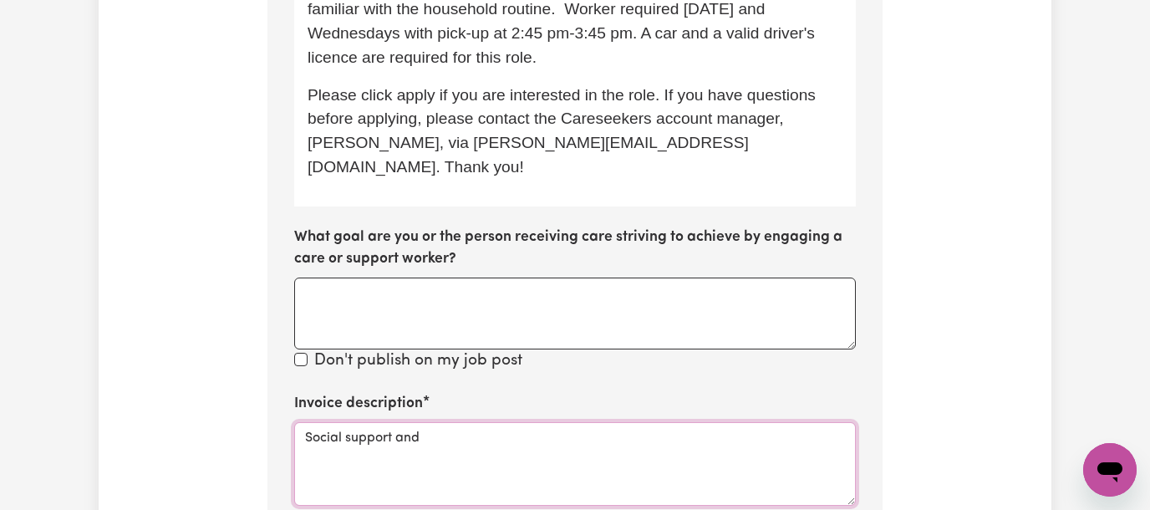
paste textarea "Transport"
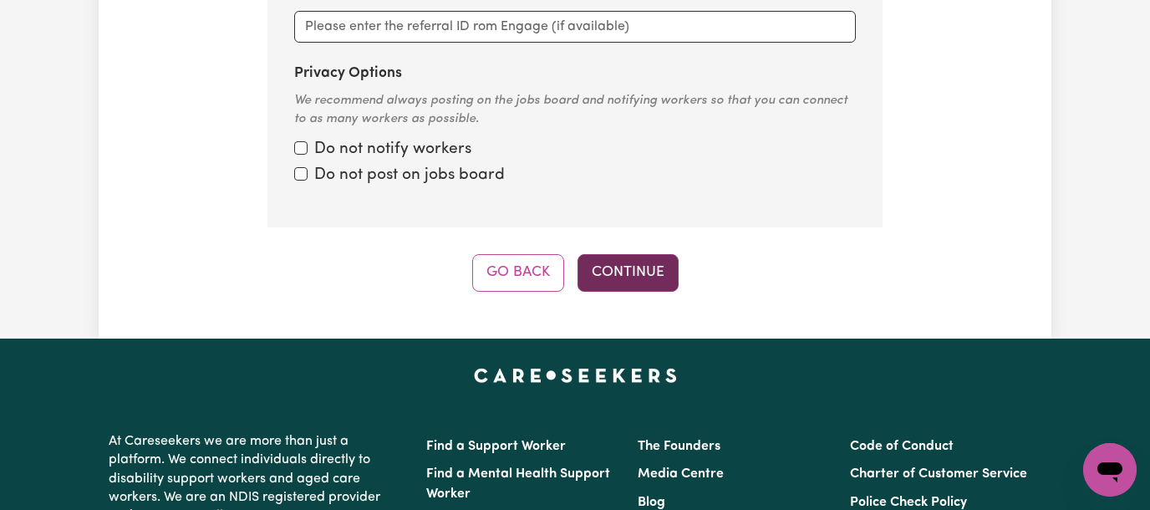
type textarea "Social support and Transport"
click at [615, 254] on button "Continue" at bounding box center [627, 272] width 101 height 37
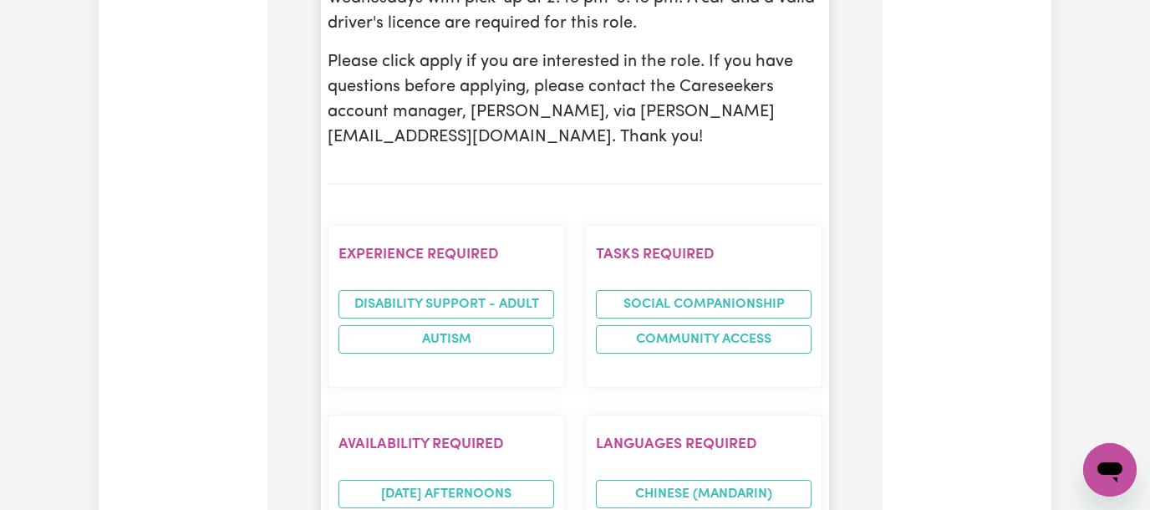
scroll to position [768, 0]
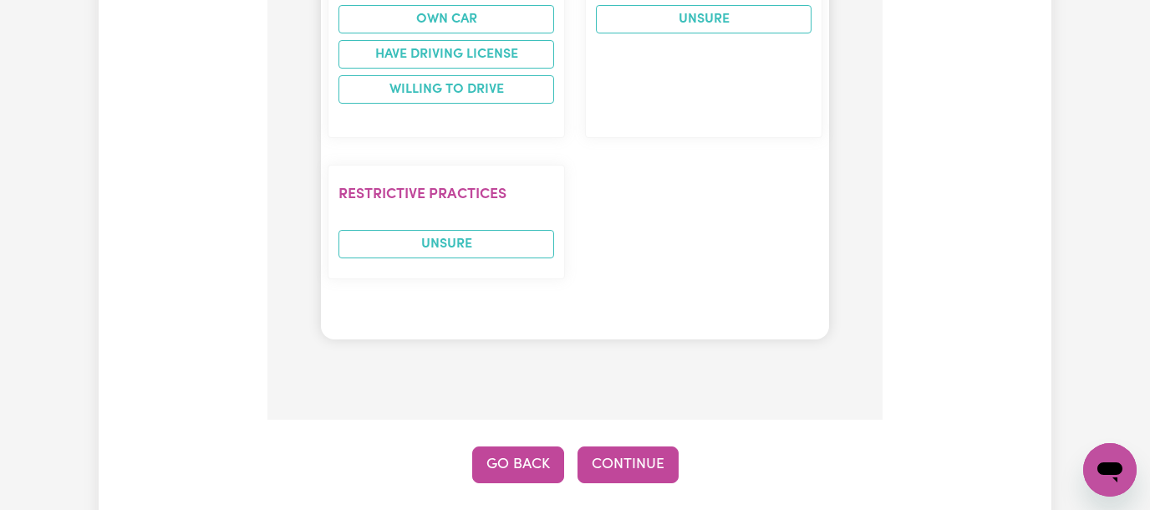
click at [488, 446] on button "Go Back" at bounding box center [518, 464] width 92 height 37
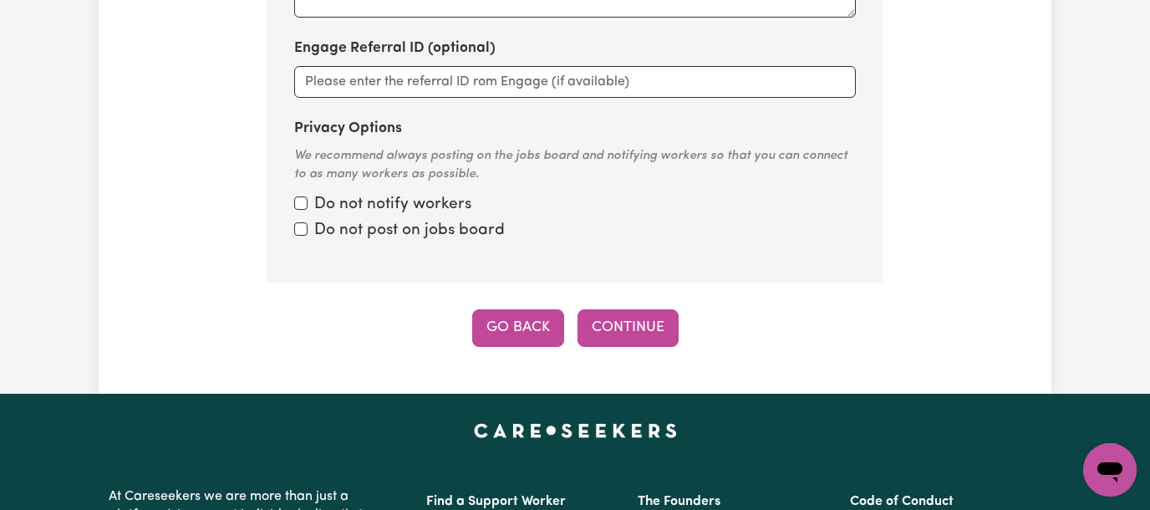
click at [513, 309] on button "Go Back" at bounding box center [518, 327] width 92 height 37
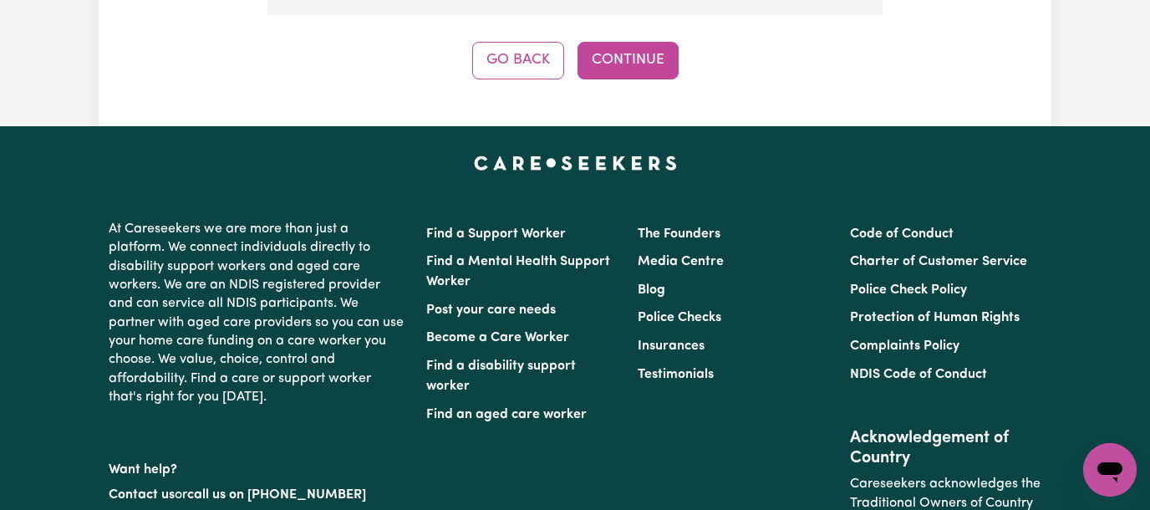
scroll to position [434, 0]
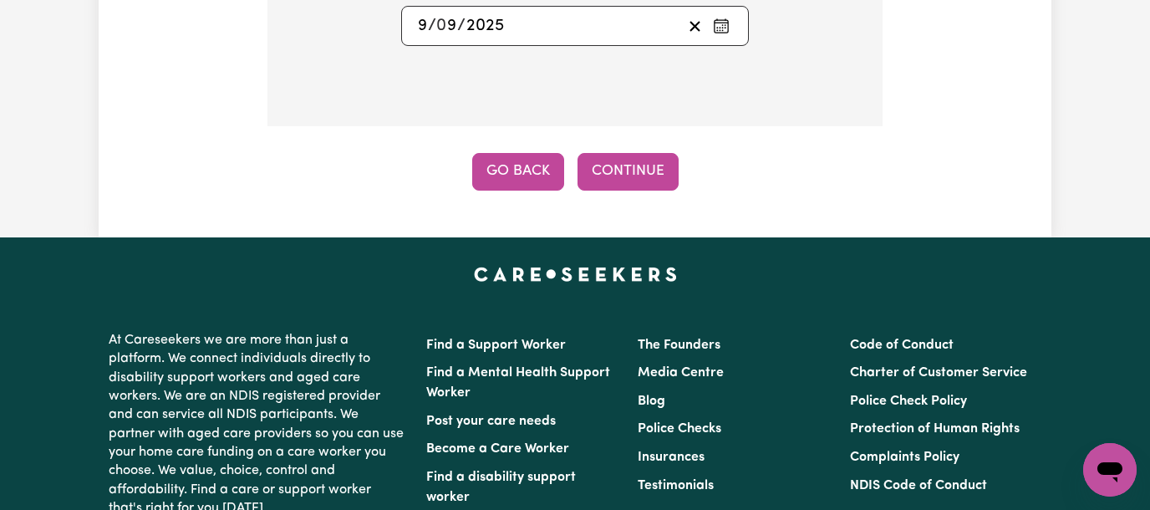
click at [515, 172] on button "Go Back" at bounding box center [518, 171] width 92 height 37
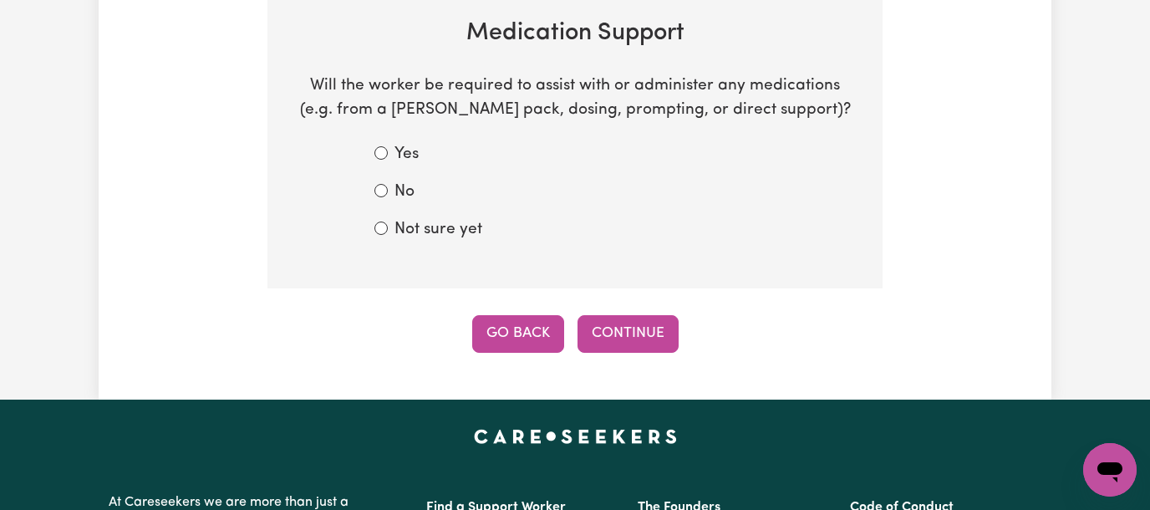
click at [497, 332] on button "Go Back" at bounding box center [518, 333] width 92 height 37
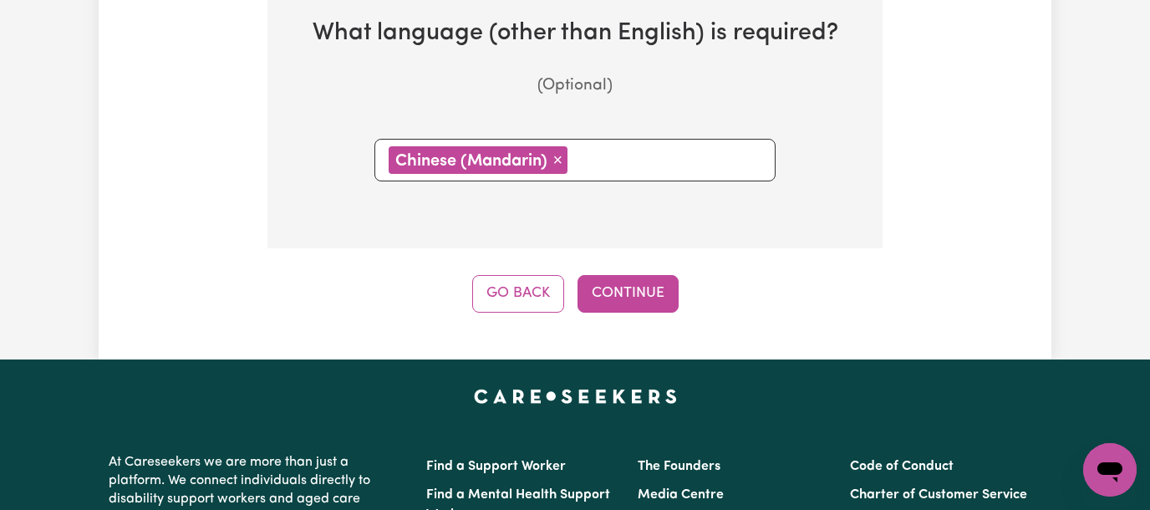
scroll to position [434, 0]
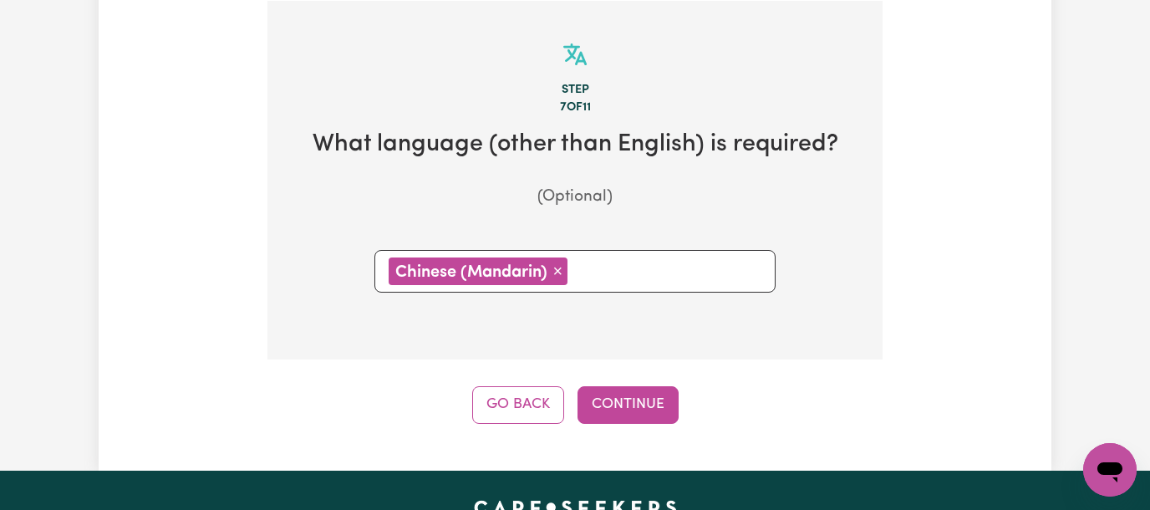
click at [562, 272] on span "×" at bounding box center [557, 270] width 10 height 18
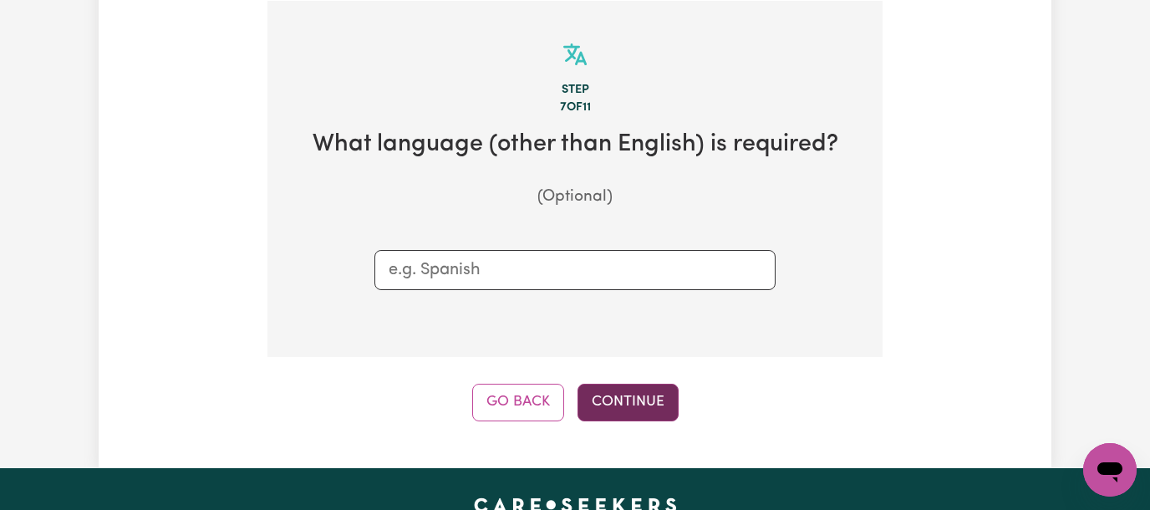
click at [647, 414] on button "Continue" at bounding box center [627, 401] width 101 height 37
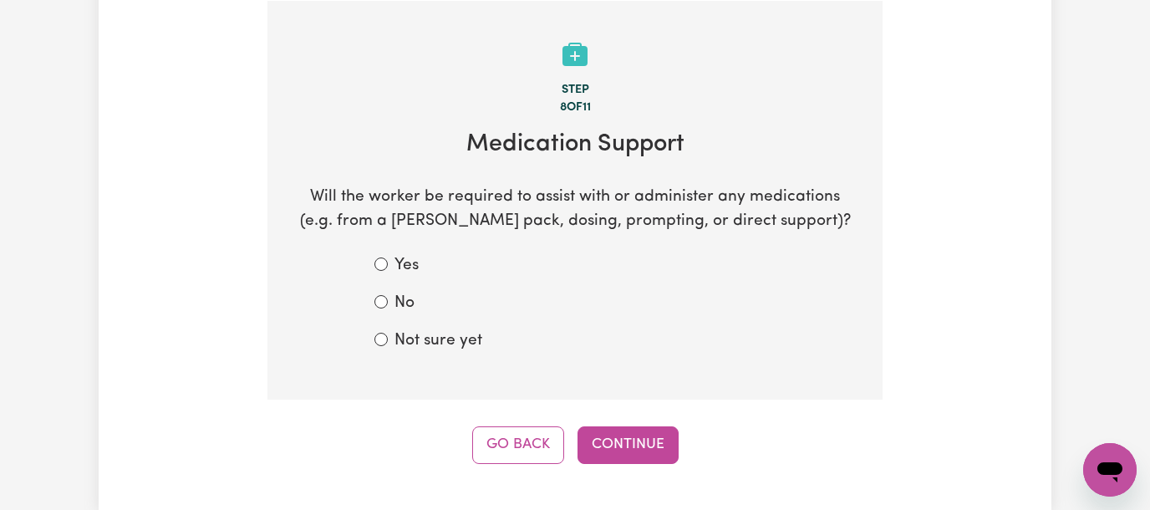
click at [434, 338] on label "Not sure yet" at bounding box center [438, 341] width 88 height 24
click at [388, 338] on input "Not sure yet" at bounding box center [380, 338] width 13 height 13
radio input "true"
click at [619, 439] on button "Continue" at bounding box center [627, 444] width 101 height 37
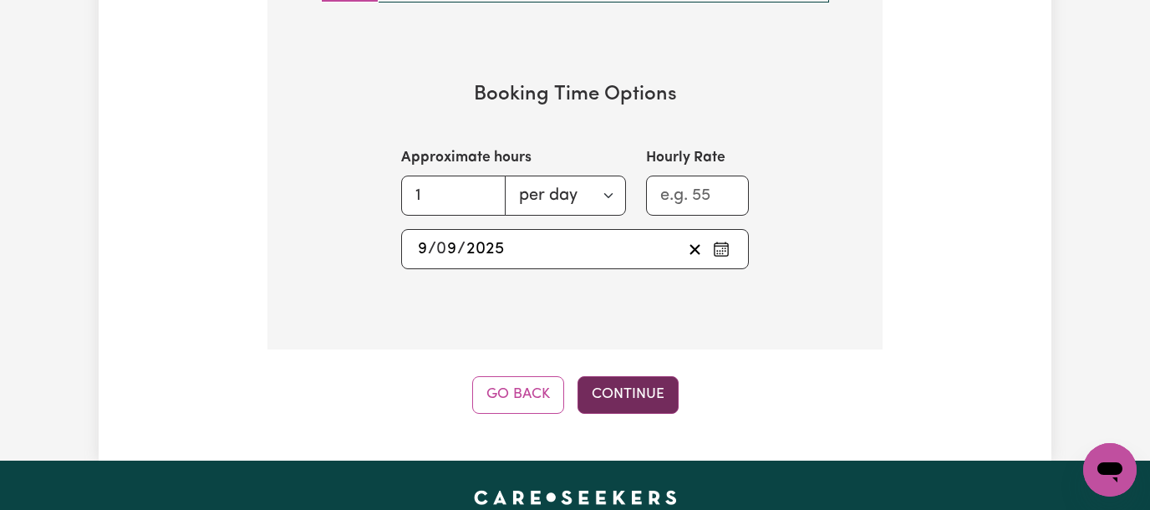
click at [659, 390] on button "Continue" at bounding box center [627, 394] width 101 height 37
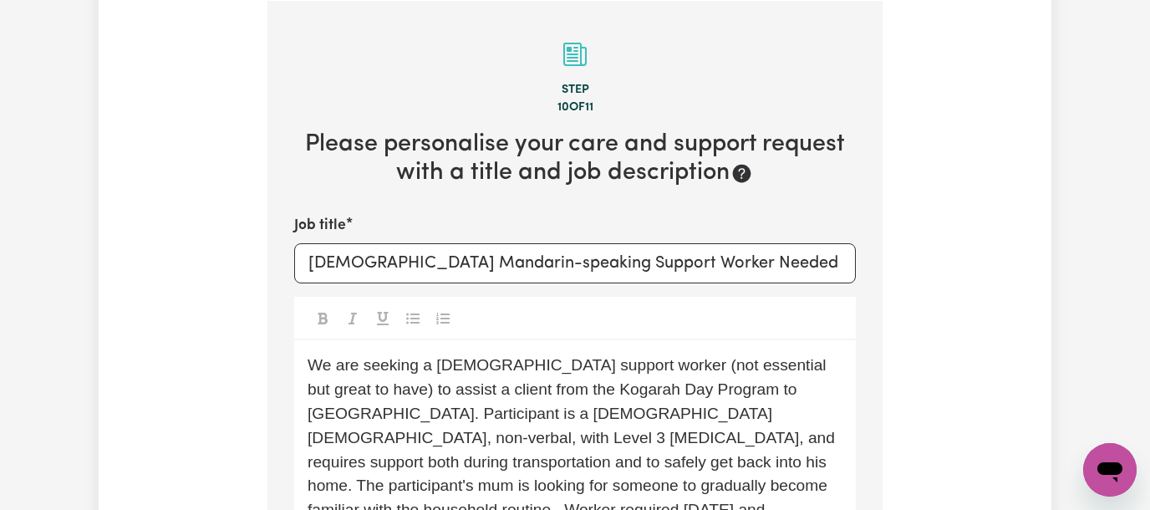
scroll to position [545, 0]
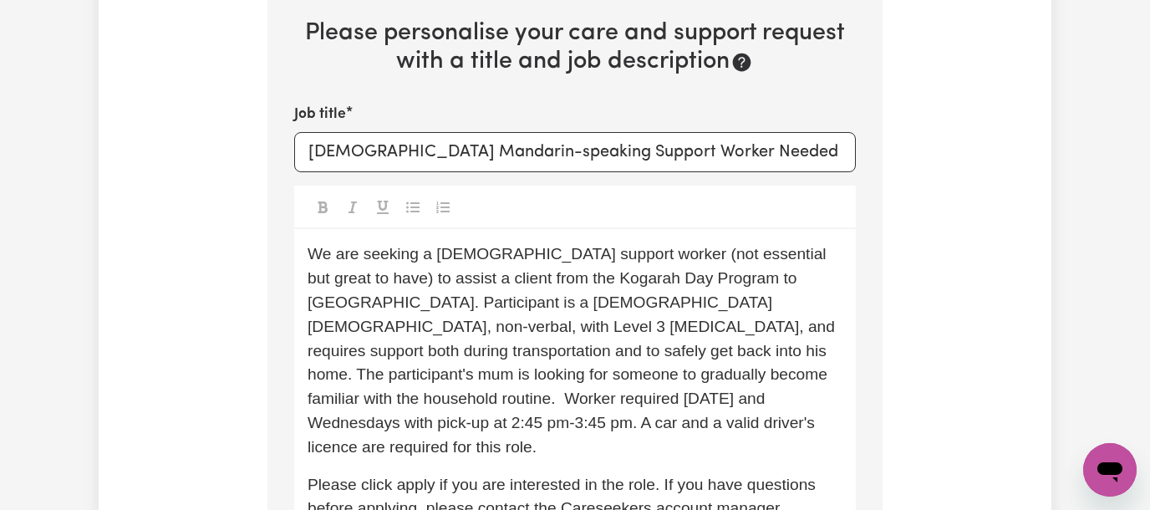
click at [482, 254] on span "We are seeking a female support worker (not essential but great to have) to ass…" at bounding box center [572, 350] width 531 height 210
click at [591, 251] on span "We are seeking a female support worker (not essential but great to have) to ass…" at bounding box center [572, 350] width 531 height 210
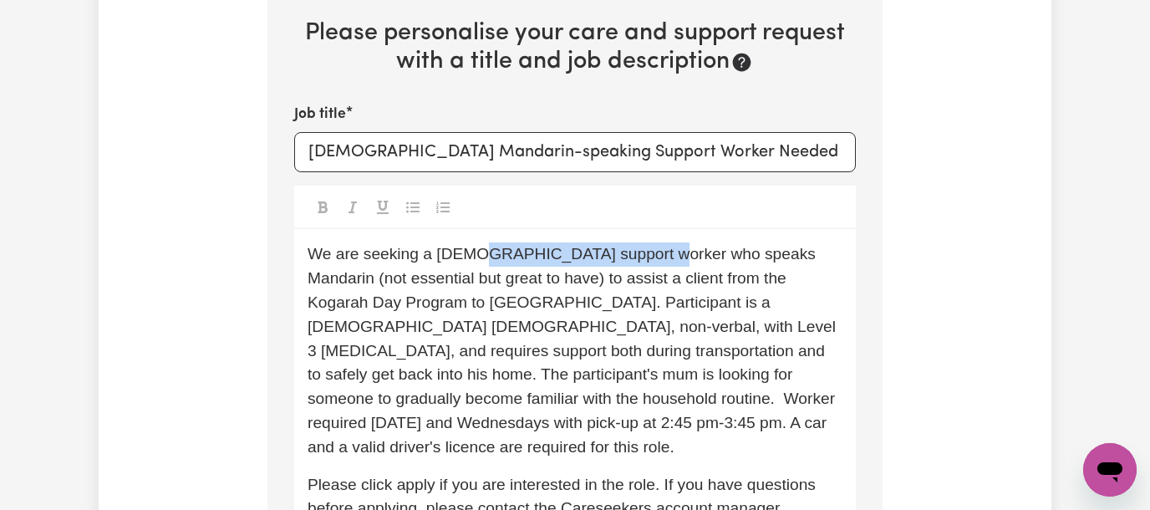
drag, startPoint x: 475, startPoint y: 258, endPoint x: 647, endPoint y: 257, distance: 172.9
click at [647, 257] on span "We are seeking a female support worker who speaks Mandarin (not essential but g…" at bounding box center [573, 350] width 532 height 210
click at [751, 333] on span "We are seeking a female support worker who speaks Mandarin (not essential but g…" at bounding box center [573, 350] width 532 height 210
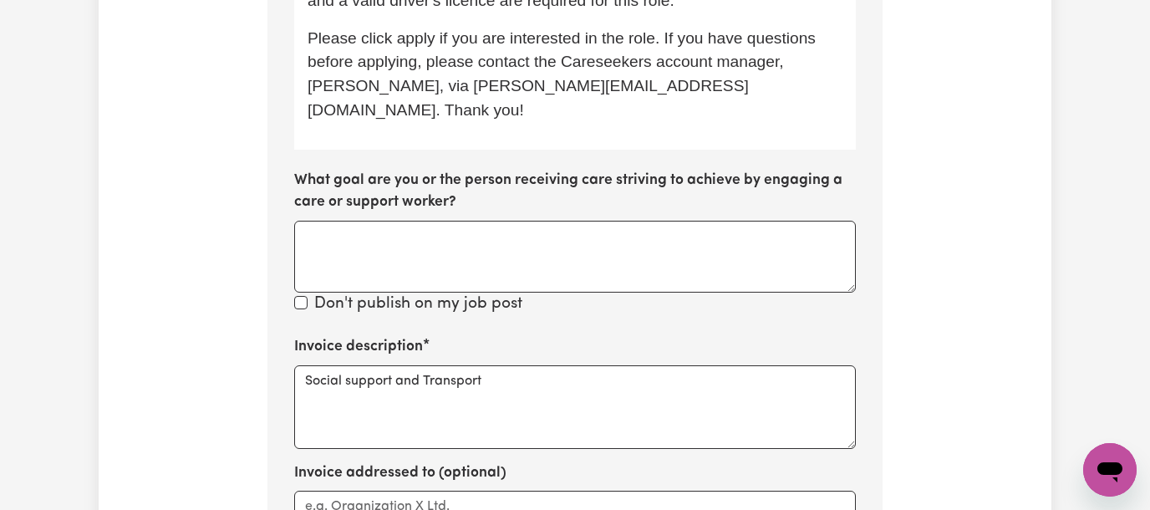
scroll to position [1102, 0]
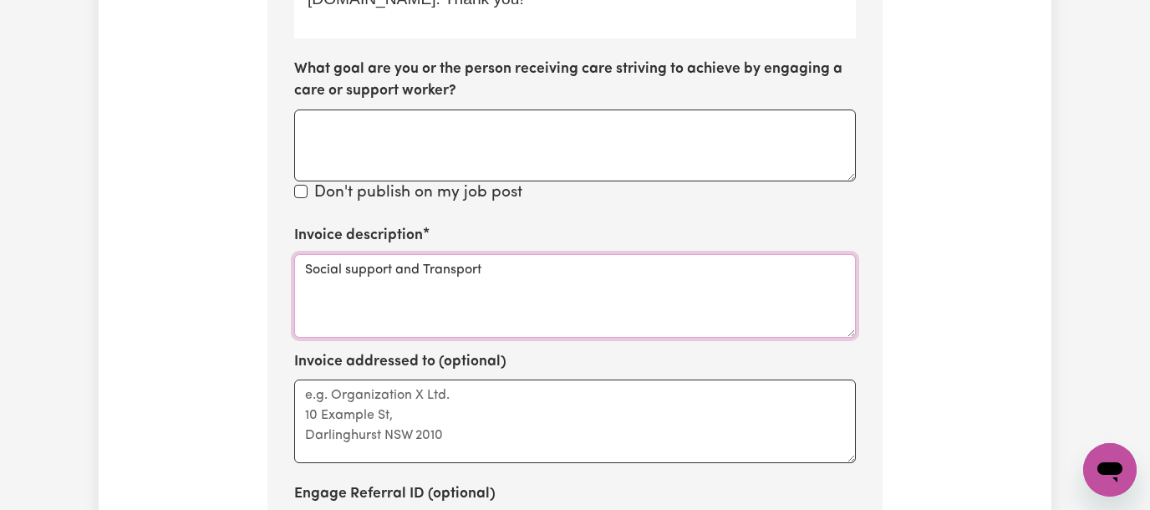
click at [410, 254] on textarea "Social support and Transport" at bounding box center [574, 296] width 561 height 84
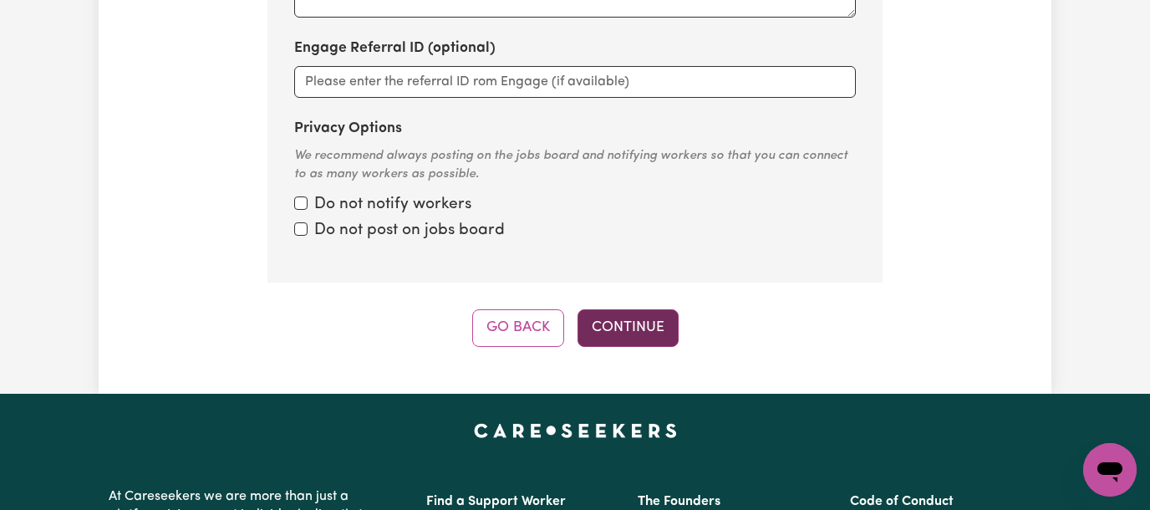
click at [596, 309] on button "Continue" at bounding box center [627, 327] width 101 height 37
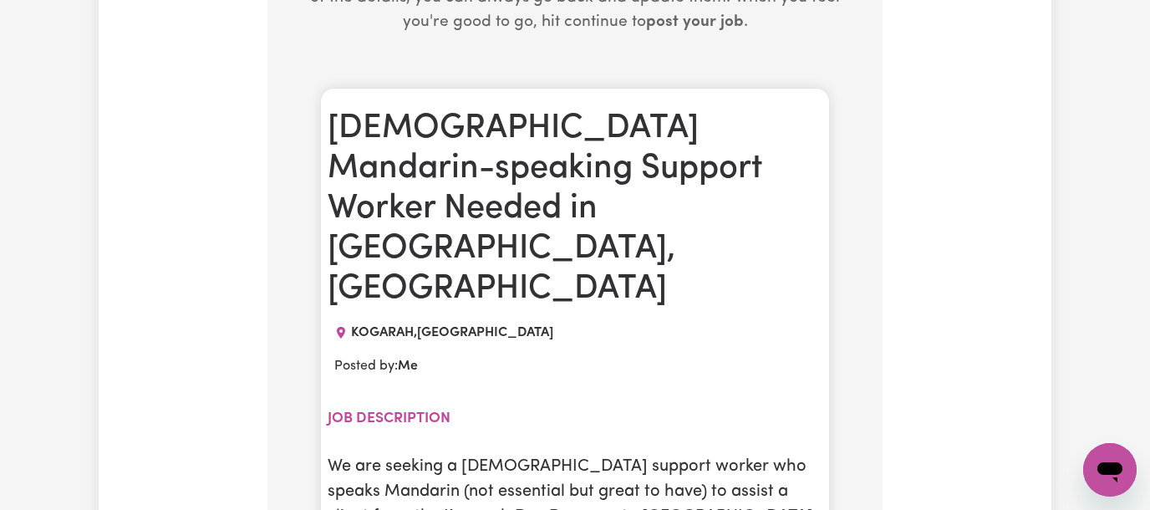
scroll to position [768, 0]
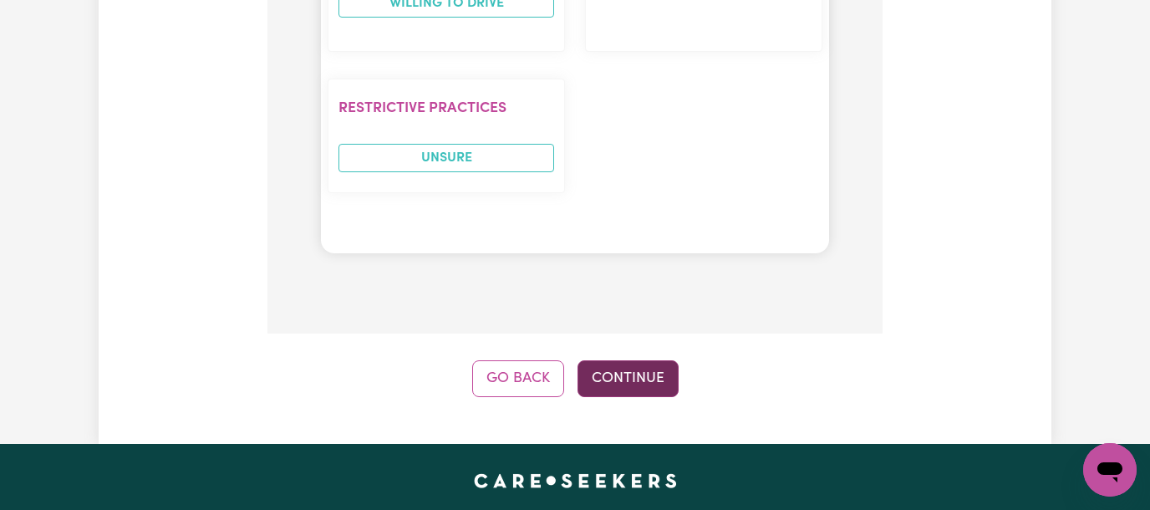
click at [643, 360] on button "Continue" at bounding box center [627, 378] width 101 height 37
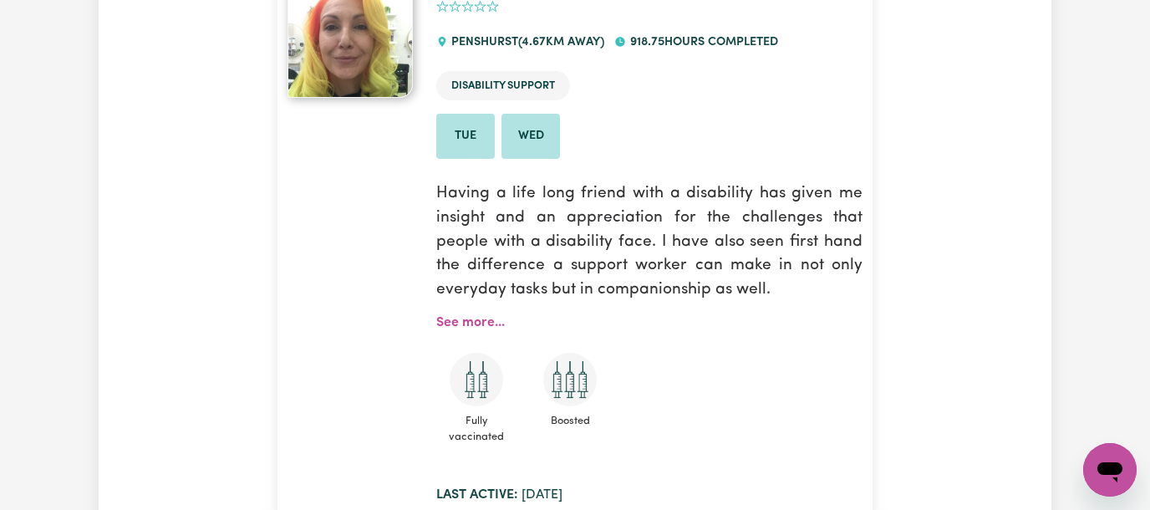
scroll to position [0, 0]
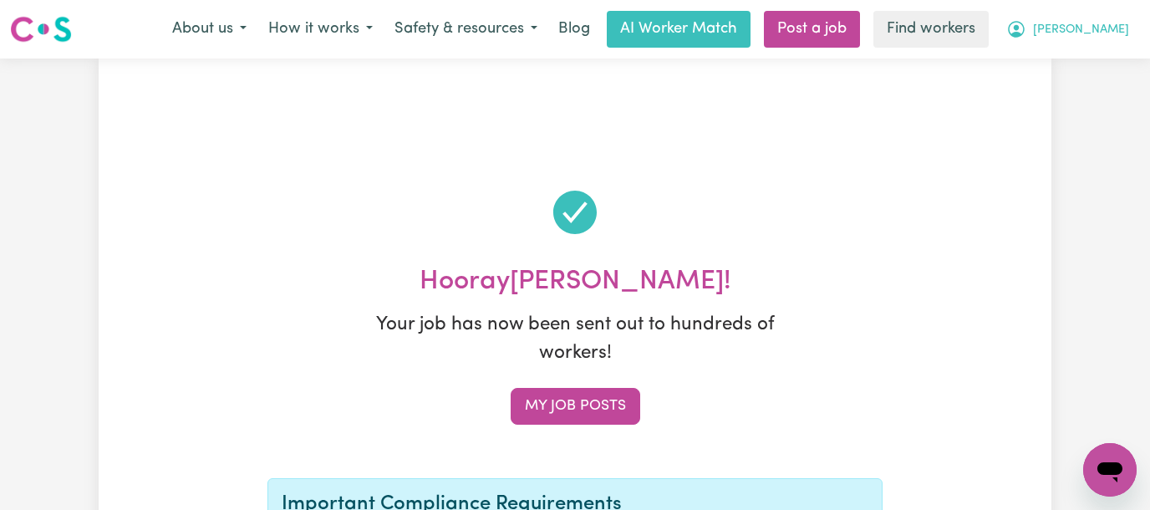
click at [964, 30] on span "[PERSON_NAME]" at bounding box center [1081, 30] width 96 height 18
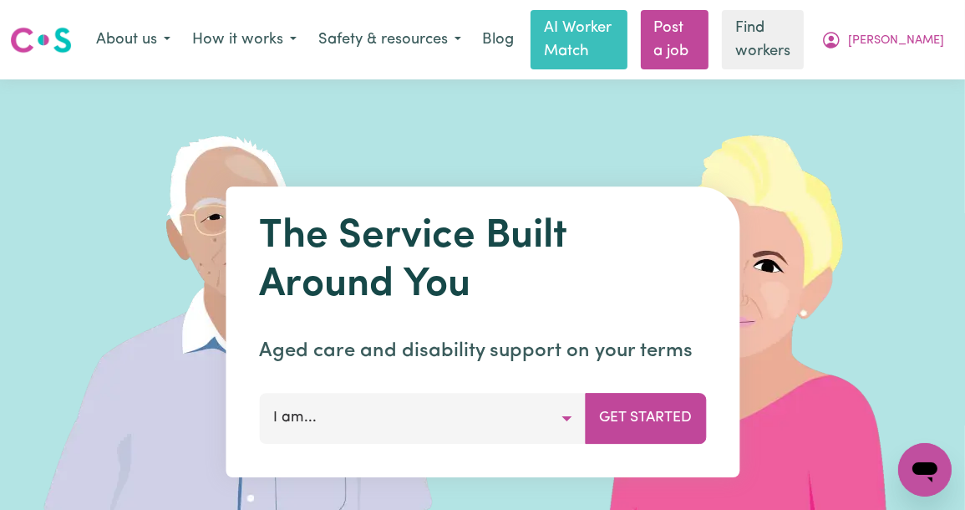
drag, startPoint x: 886, startPoint y: 42, endPoint x: 886, endPoint y: 57, distance: 15.0
click at [841, 43] on icon "My Account" at bounding box center [831, 40] width 20 height 20
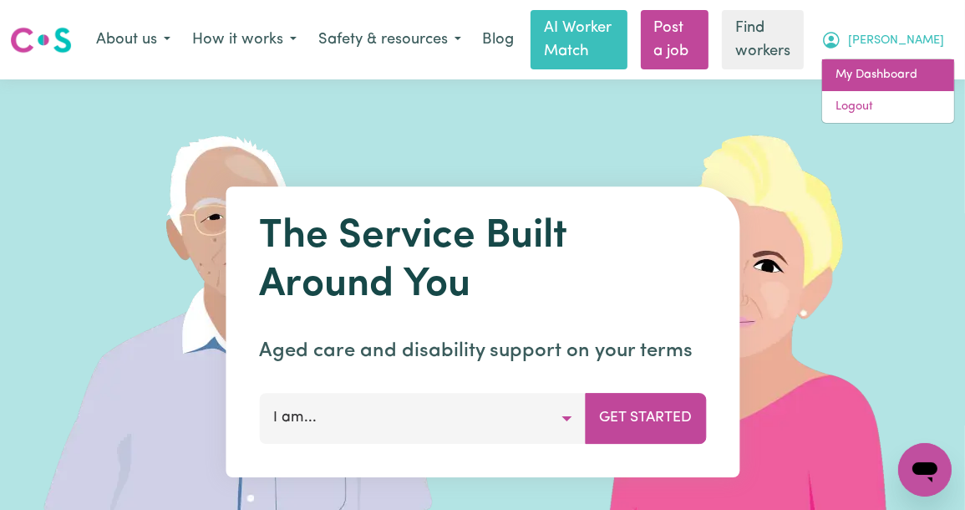
click at [879, 75] on link "My Dashboard" at bounding box center [888, 75] width 132 height 32
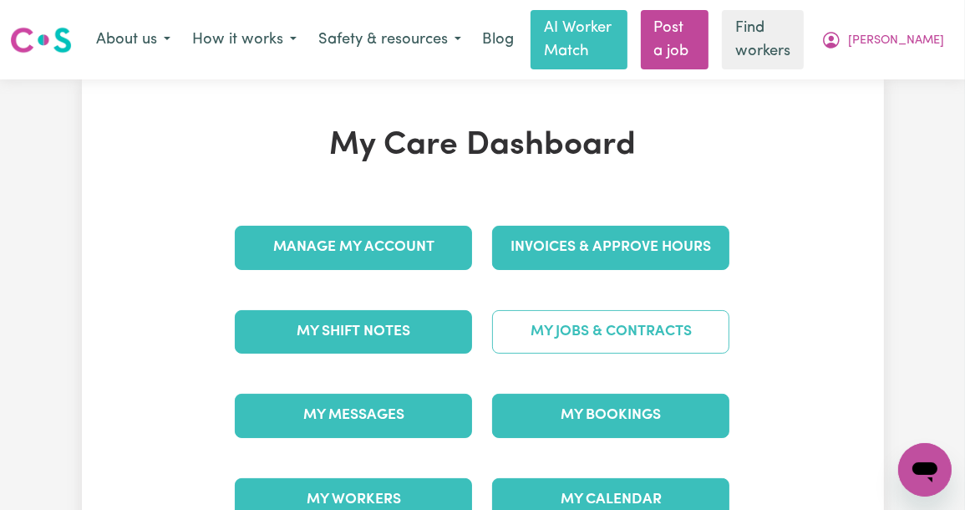
click at [600, 320] on link "My Jobs & Contracts" at bounding box center [610, 331] width 237 height 43
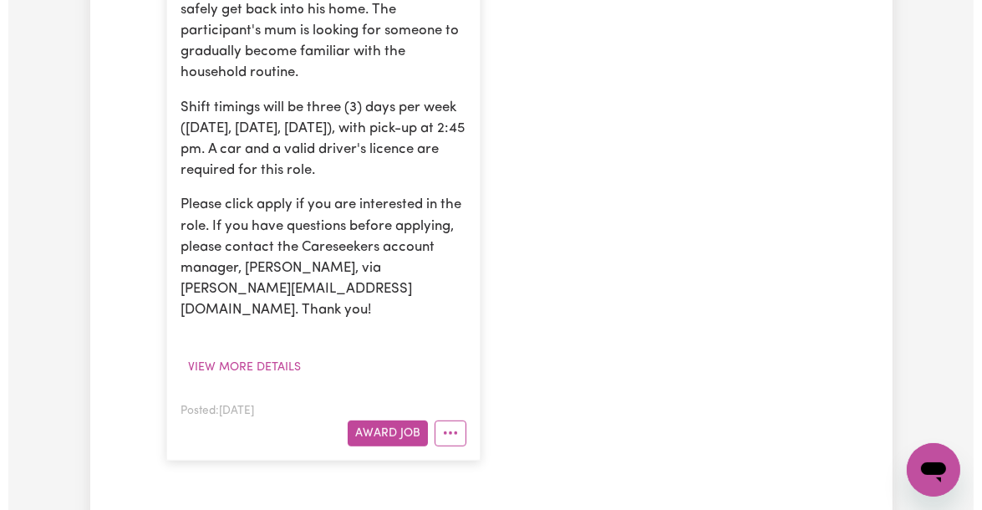
scroll to position [891, 0]
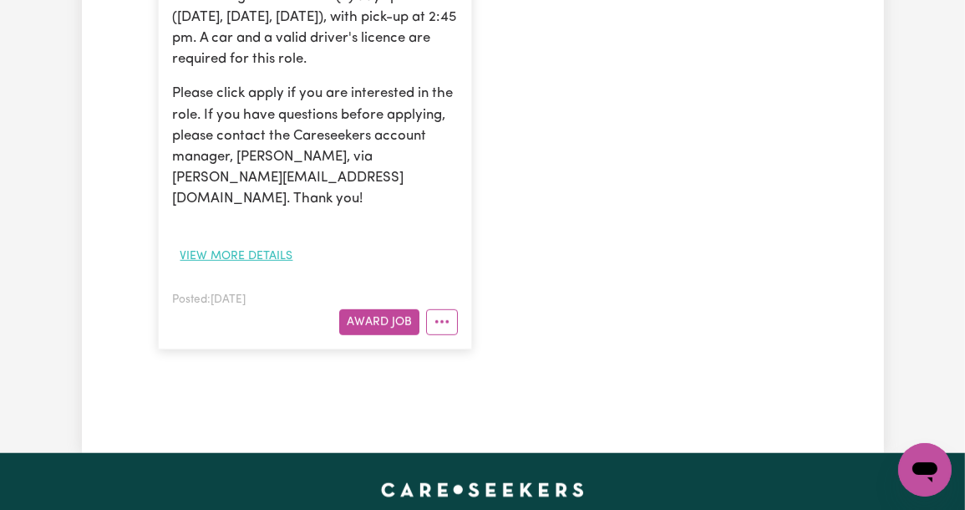
click at [207, 243] on button "View more details" at bounding box center [236, 256] width 128 height 26
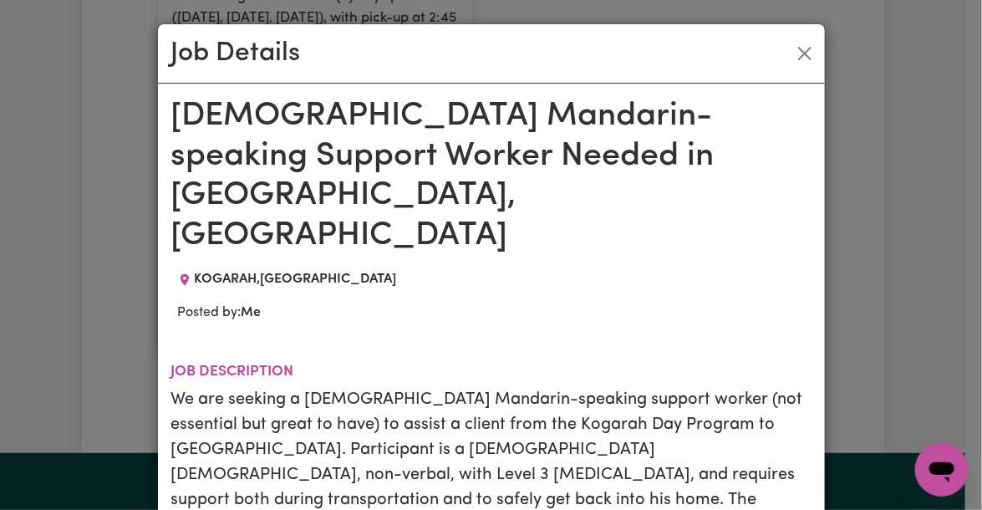
scroll to position [222, 0]
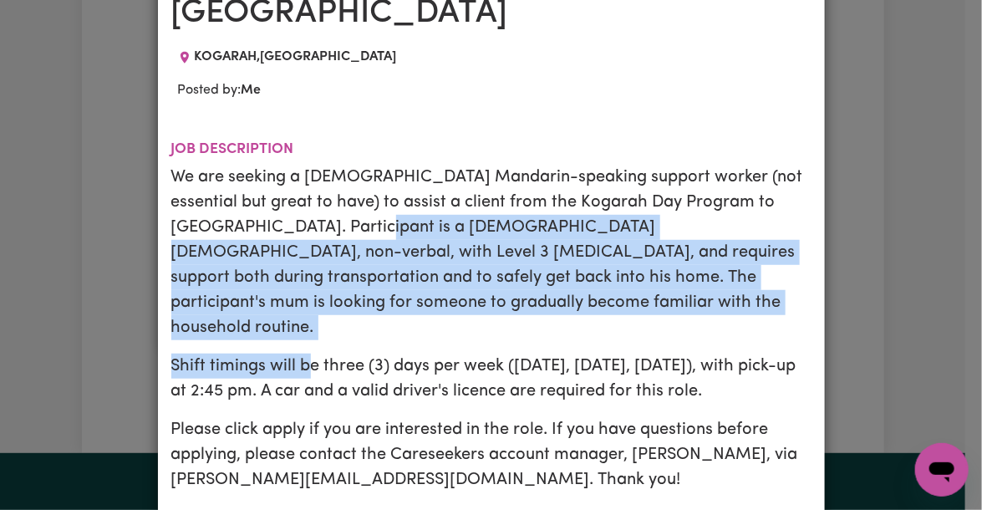
drag, startPoint x: 261, startPoint y: 158, endPoint x: 435, endPoint y: 311, distance: 232.1
click at [327, 262] on div "We are seeking a female Mandarin-speaking support worker (not essential but gre…" at bounding box center [491, 328] width 640 height 327
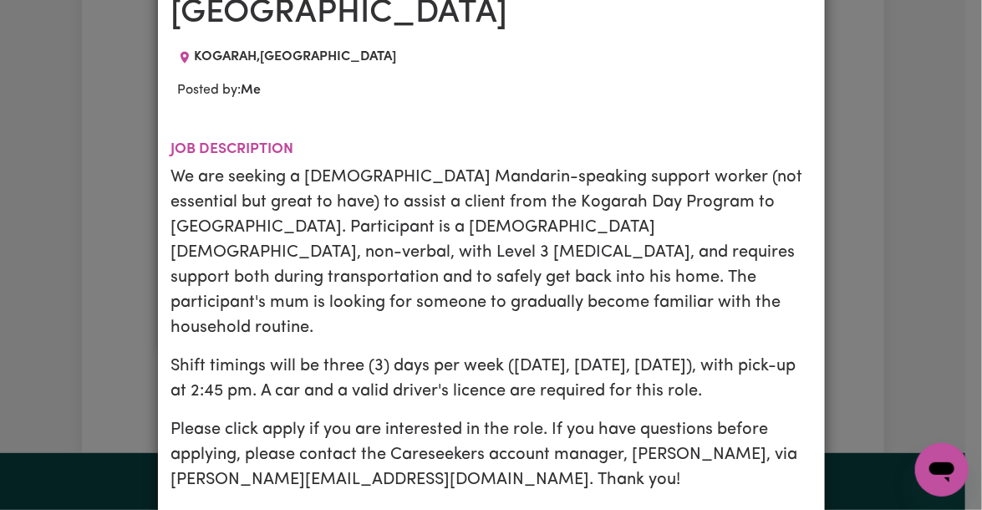
drag, startPoint x: 435, startPoint y: 311, endPoint x: 451, endPoint y: 314, distance: 16.2
click at [439, 417] on p "Please click apply if you are interested in the role. If you have questions bef…" at bounding box center [491, 454] width 640 height 75
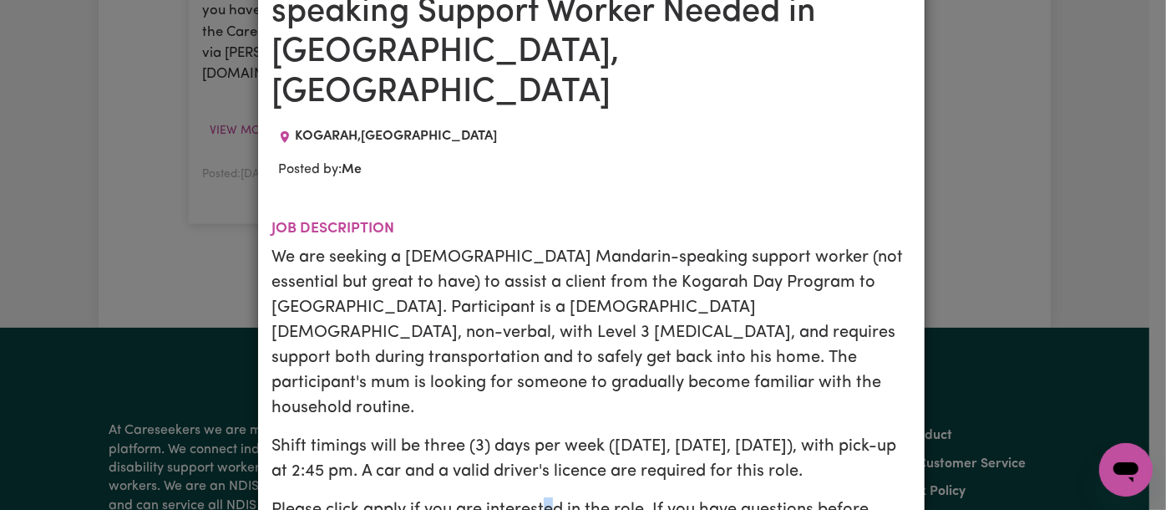
scroll to position [256, 0]
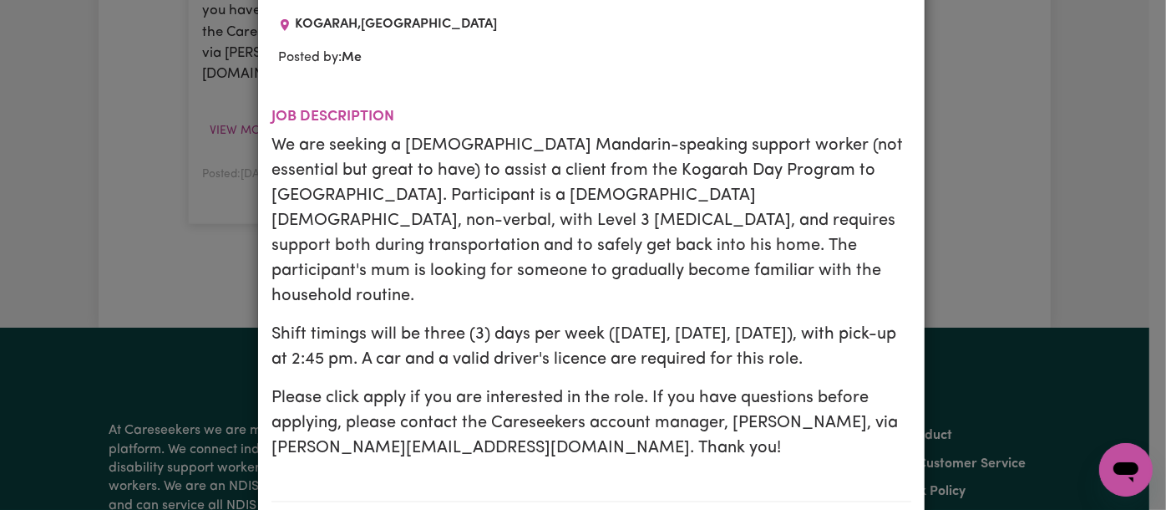
click at [393, 385] on p "Please click apply if you are interested in the role. If you have questions bef…" at bounding box center [592, 422] width 640 height 75
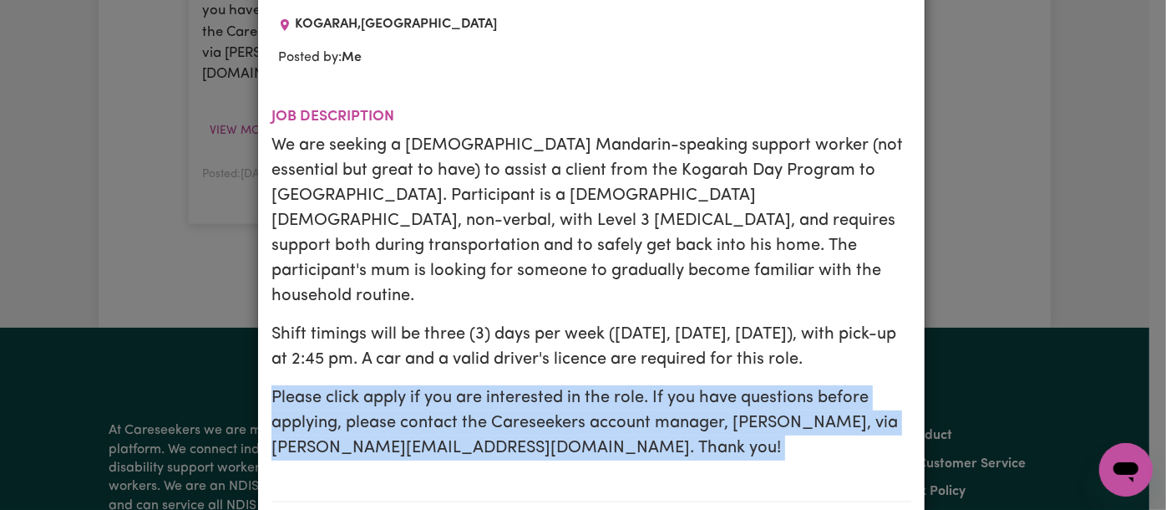
click at [393, 385] on p "Please click apply if you are interested in the role. If you have questions bef…" at bounding box center [592, 422] width 640 height 75
copy p "Please click apply if you are interested in the role. If you have questions bef…"
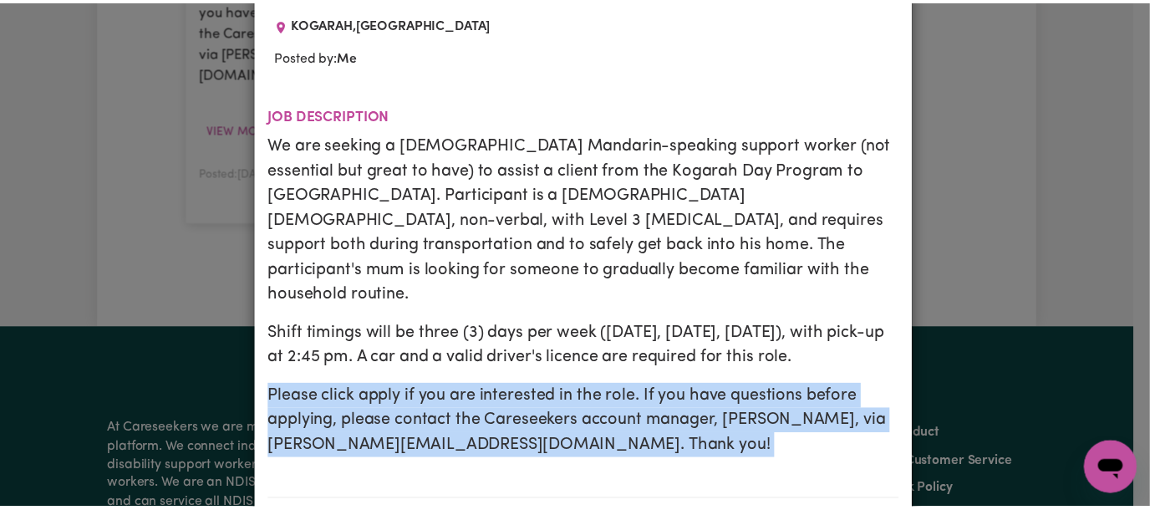
scroll to position [0, 0]
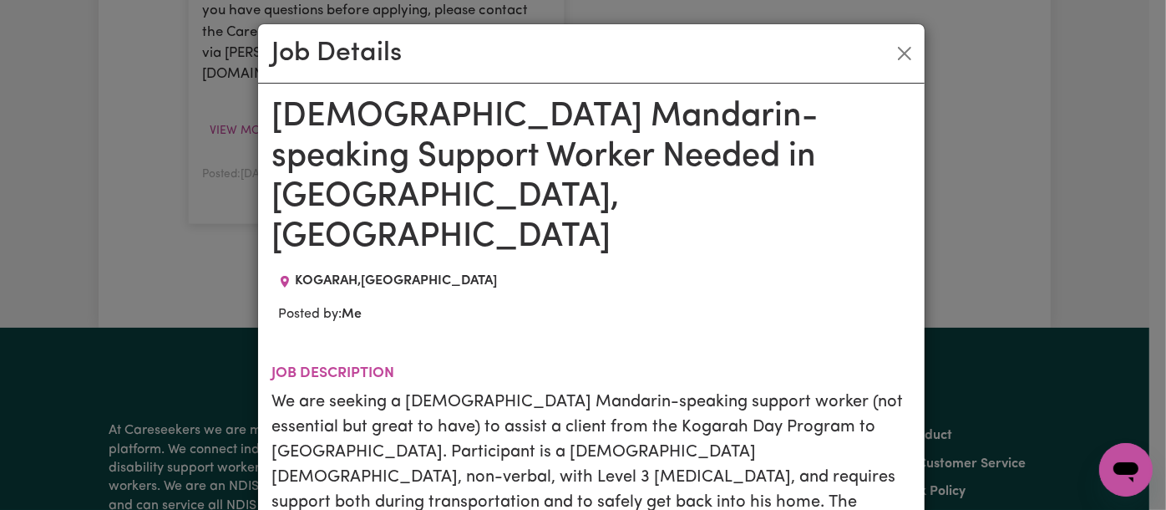
click at [378, 110] on h1 "Female Mandarin-speaking Support Worker Needed in Kogarah, NSW" at bounding box center [592, 177] width 640 height 160
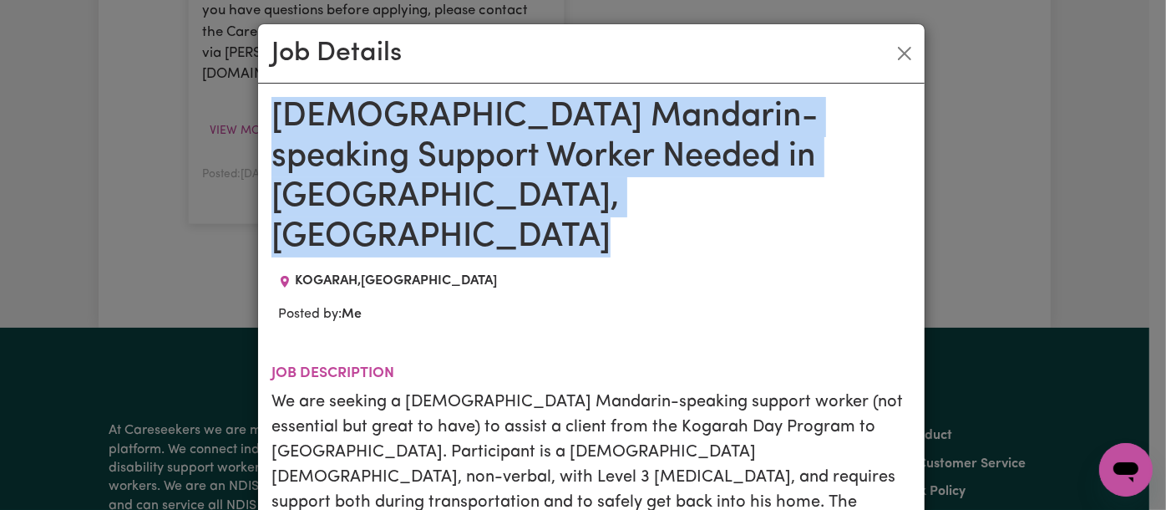
click at [378, 110] on h1 "Female Mandarin-speaking Support Worker Needed in Kogarah, NSW" at bounding box center [592, 177] width 640 height 160
copy h1 "Female Mandarin-speaking Support Worker Needed in Kogarah, NSW"
click at [901, 58] on button "Close" at bounding box center [904, 53] width 27 height 27
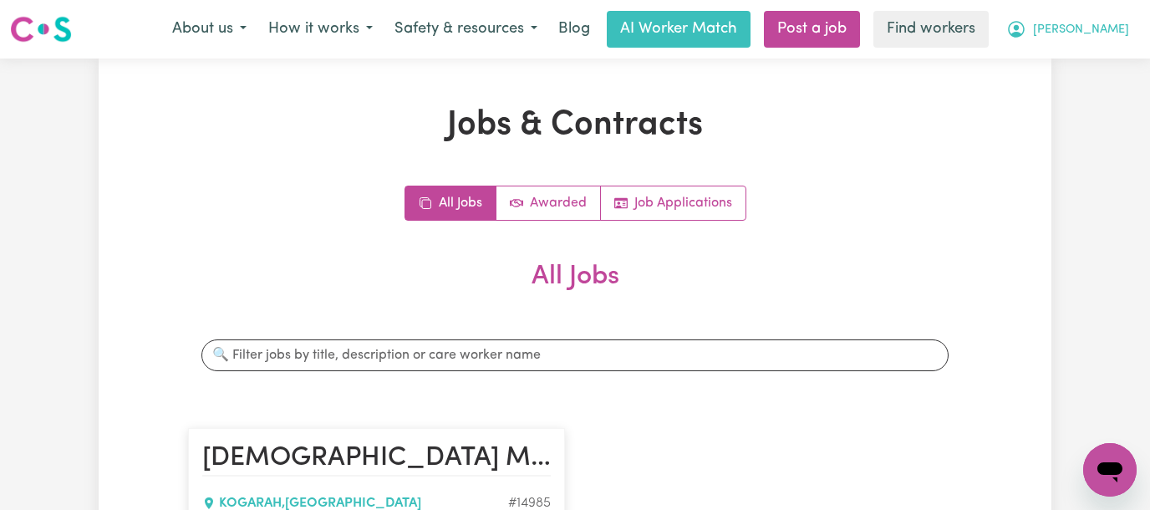
click at [964, 42] on button "[PERSON_NAME]" at bounding box center [1067, 29] width 145 height 35
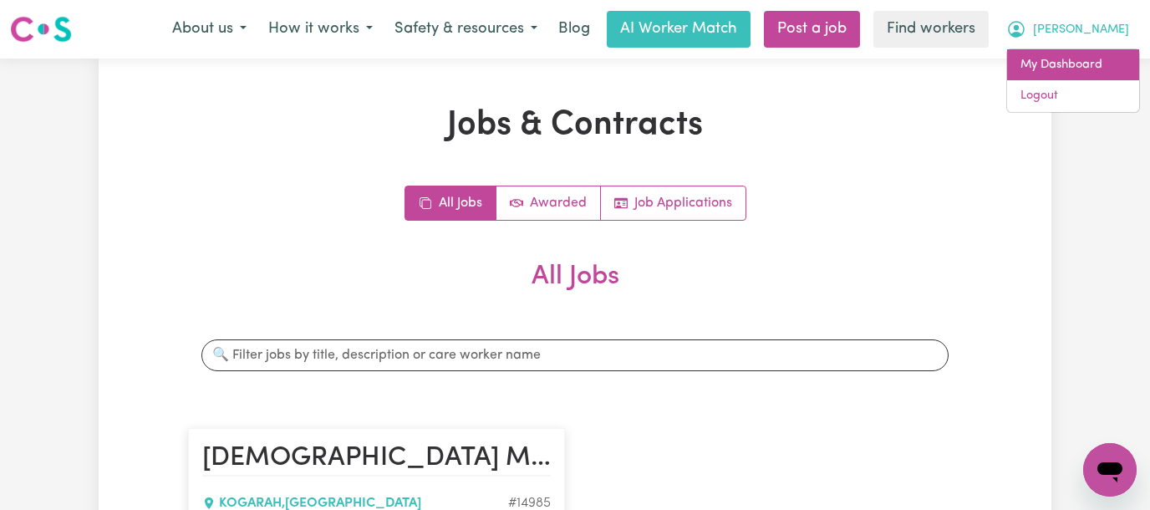
click at [964, 65] on link "My Dashboard" at bounding box center [1073, 65] width 132 height 32
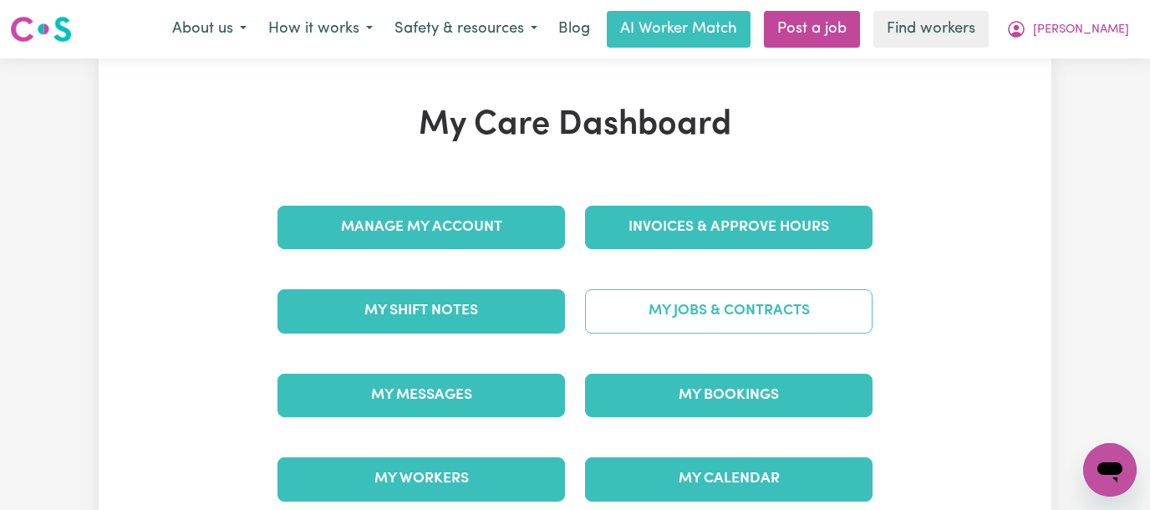
click at [704, 314] on link "My Jobs & Contracts" at bounding box center [728, 310] width 287 height 43
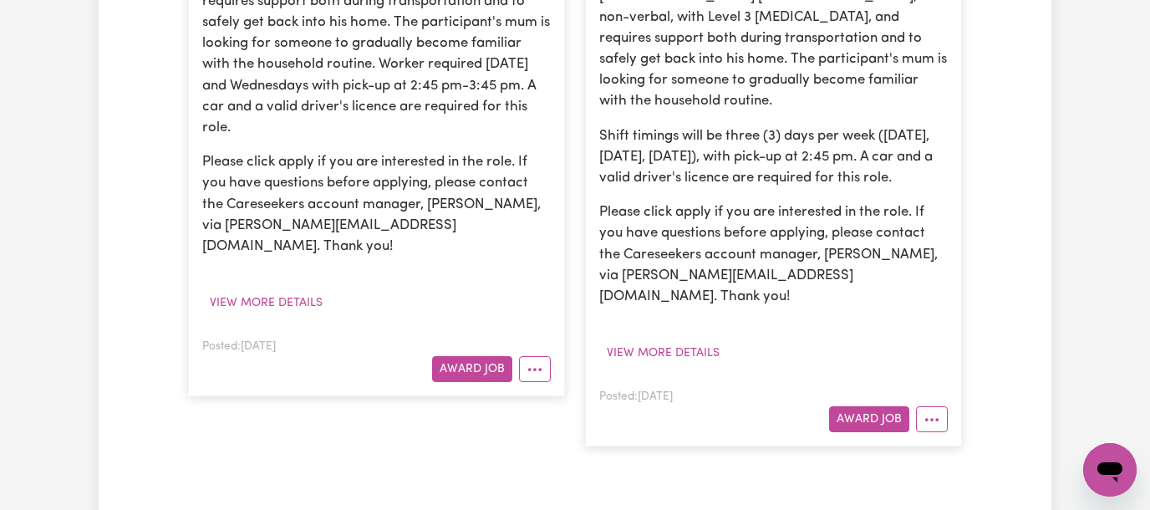
scroll to position [445, 0]
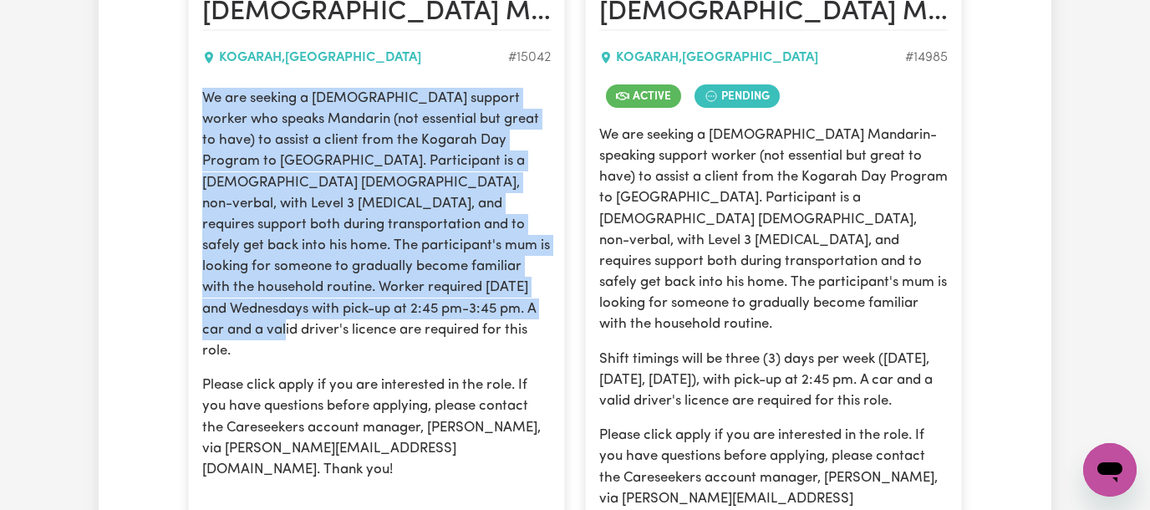
drag, startPoint x: 485, startPoint y: 311, endPoint x: 201, endPoint y: 105, distance: 350.6
click at [202, 105] on p "We are seeking a female support worker who speaks Mandarin (not essential but g…" at bounding box center [376, 224] width 348 height 273
copy p "We are seeking a female support worker who speaks Mandarin (not essential but g…"
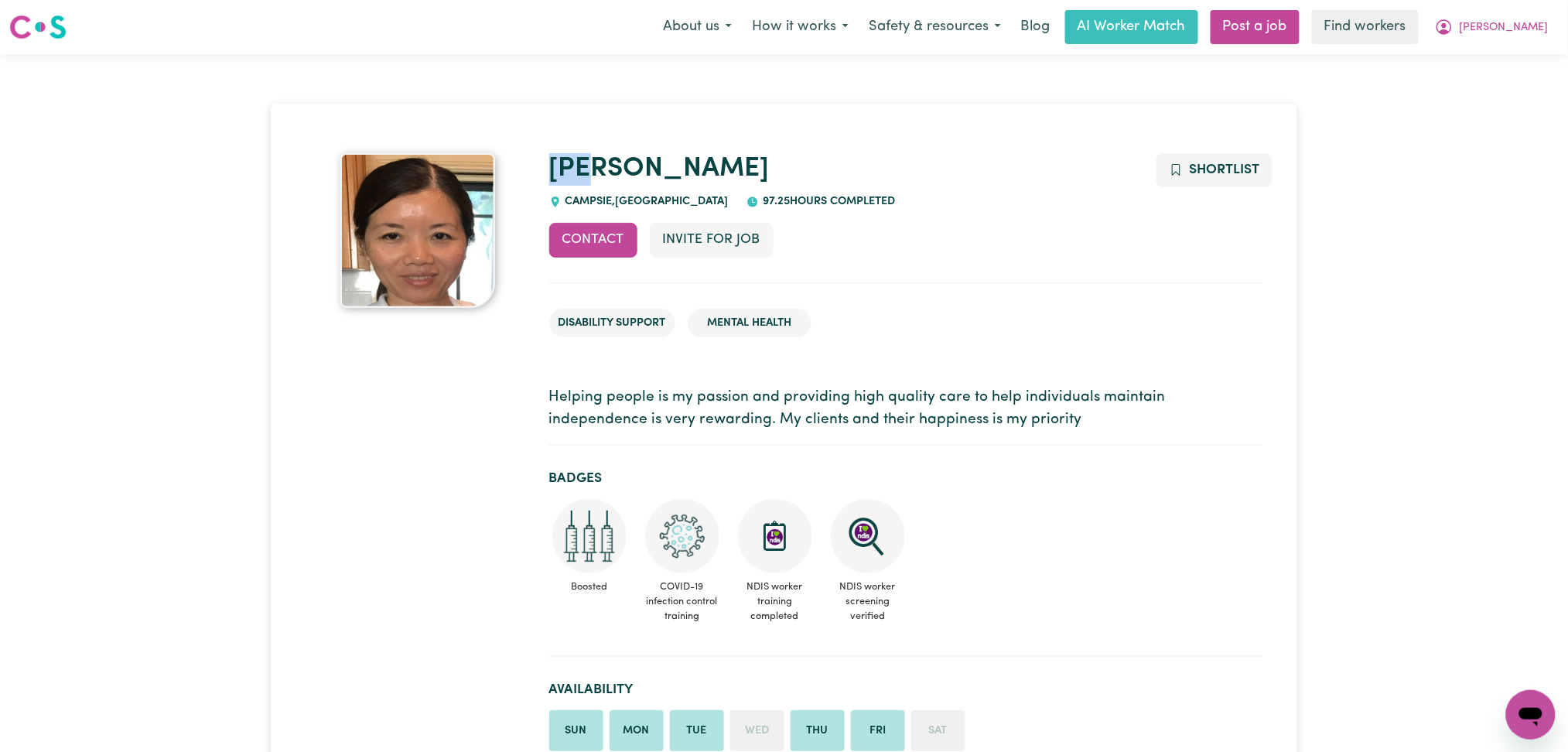
drag, startPoint x: 626, startPoint y: 172, endPoint x: 541, endPoint y: 164, distance: 85.4
copy link "[PERSON_NAME]"
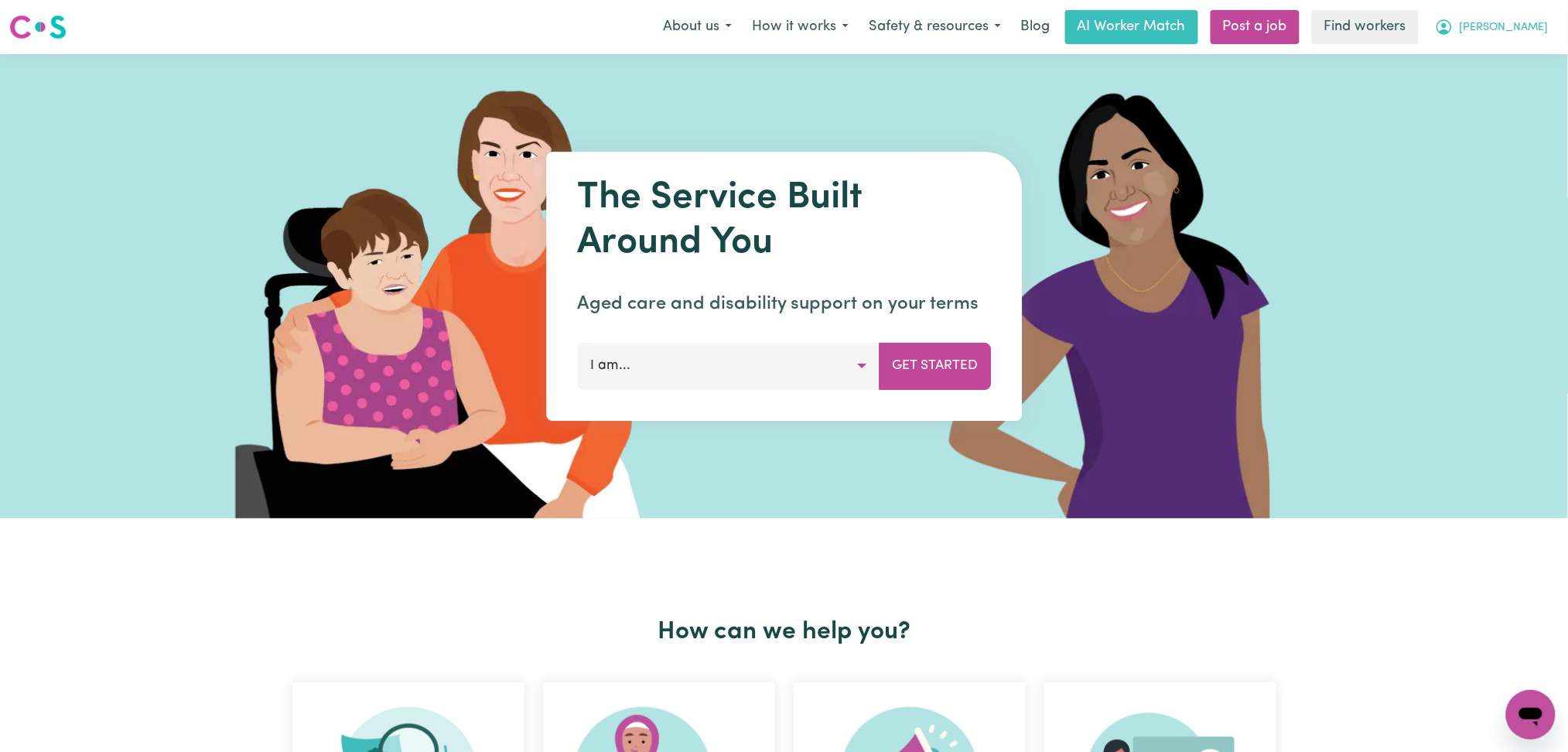
click at [1530, 27] on span "[PERSON_NAME]" at bounding box center [1504, 28] width 89 height 17
click at [1504, 92] on link "Logout" at bounding box center [1498, 89] width 122 height 30
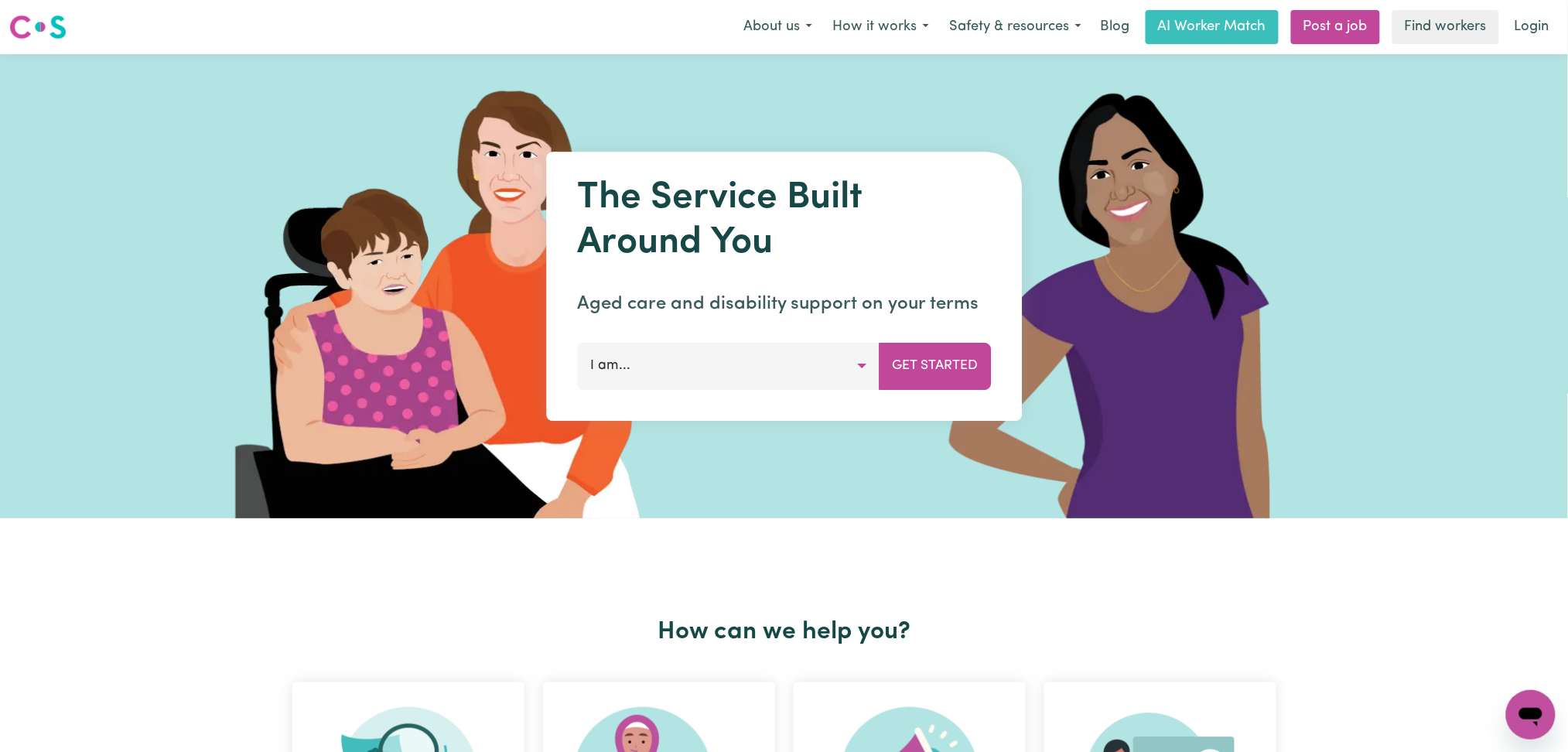
click at [1543, 31] on link "Login" at bounding box center [1533, 27] width 54 height 34
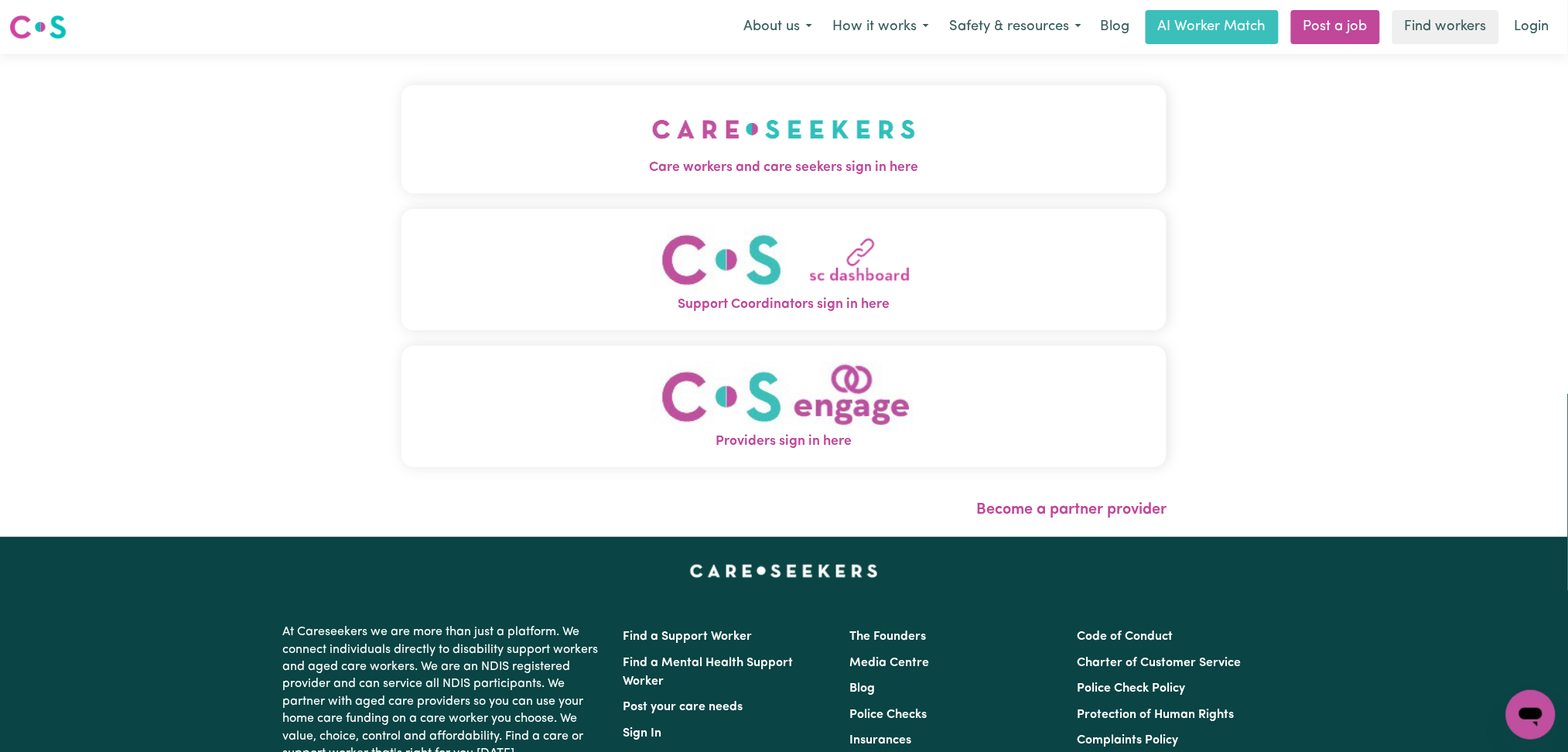
drag, startPoint x: 616, startPoint y: 106, endPoint x: 604, endPoint y: 106, distance: 12.0
click at [652, 106] on img "Care workers and care seekers sign in here" at bounding box center [784, 130] width 264 height 57
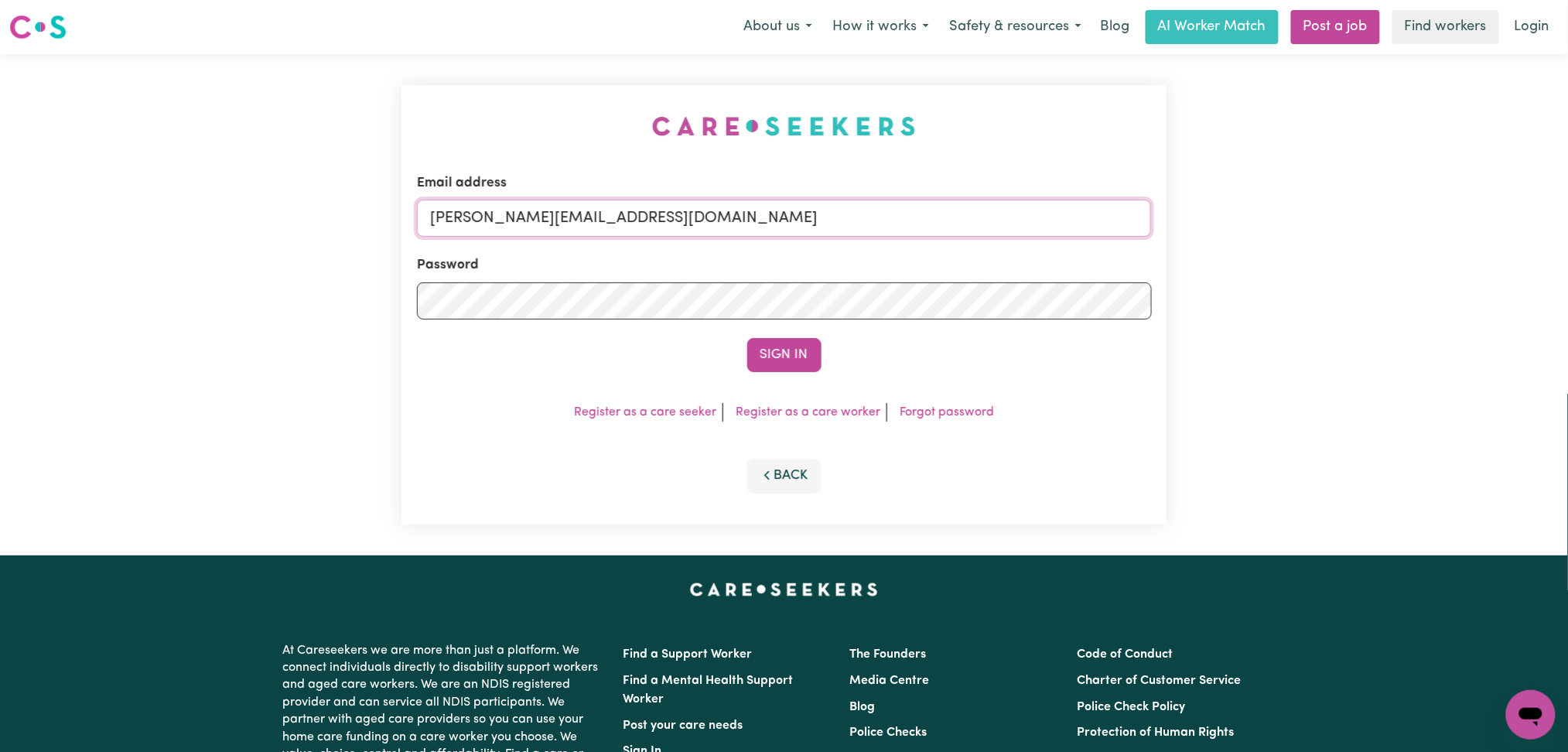
drag, startPoint x: 628, startPoint y: 224, endPoint x: 621, endPoint y: 231, distance: 9.9
click at [628, 224] on input "toni@careseekers.com.au" at bounding box center [784, 219] width 735 height 37
type input "onboardingcs@careseekers.com.au"
click at [762, 345] on button "Sign In" at bounding box center [784, 355] width 74 height 34
